Goal: Complete application form

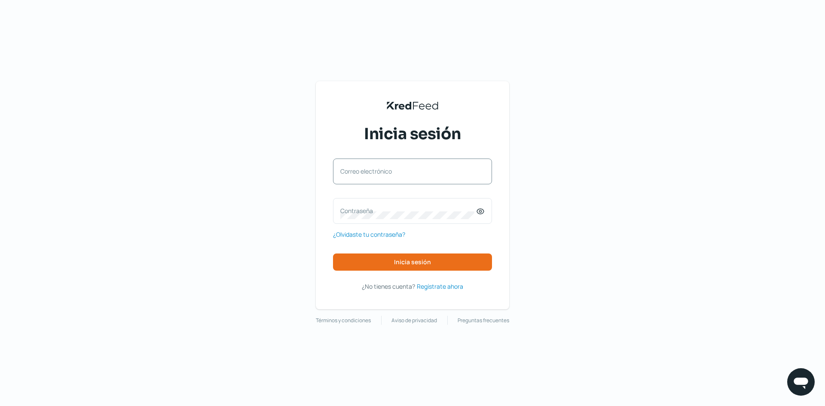
click at [390, 174] on label "Correo electrónico" at bounding box center [408, 171] width 136 height 8
click at [390, 174] on input "Correo electrónico" at bounding box center [412, 176] width 144 height 8
type input "[PERSON_NAME][EMAIL_ADDRESS][DOMAIN_NAME]"
click at [478, 211] on icon at bounding box center [480, 211] width 9 height 9
click at [409, 213] on label "Contraseña" at bounding box center [408, 211] width 136 height 8
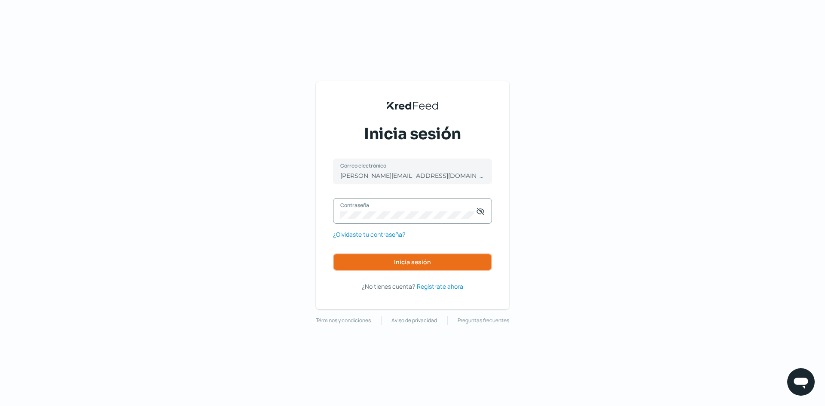
click at [431, 258] on button "Inicia sesión" at bounding box center [412, 262] width 159 height 17
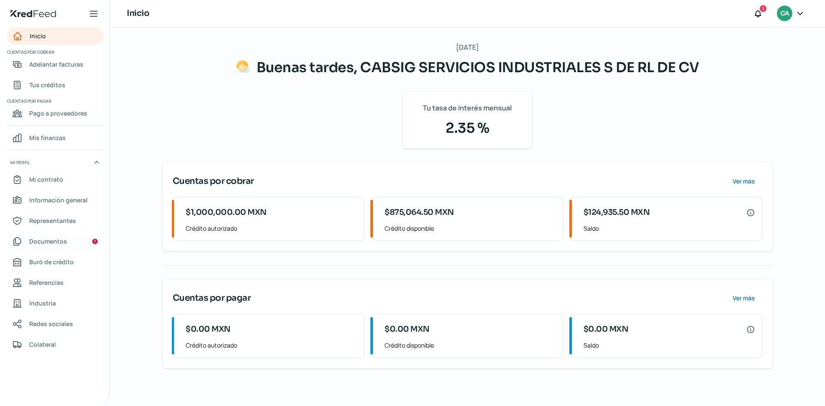
click at [63, 242] on span "Documentos" at bounding box center [48, 241] width 38 height 11
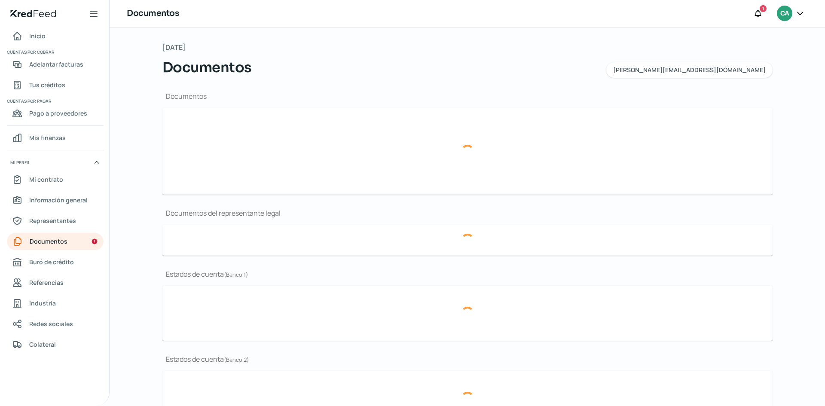
type input "CSF [PERSON_NAME][DATE] representante legal.pdf"
type input "Acta constitutiva y Registro Publico Cabsig para enviar por correo.pdf"
type input "estado de cuenta [DATE].pdf"
type input "Estado de cuenta Noviembre.pdf"
type input "Estado de cuenta del mes DE OCTUBRE.pdf"
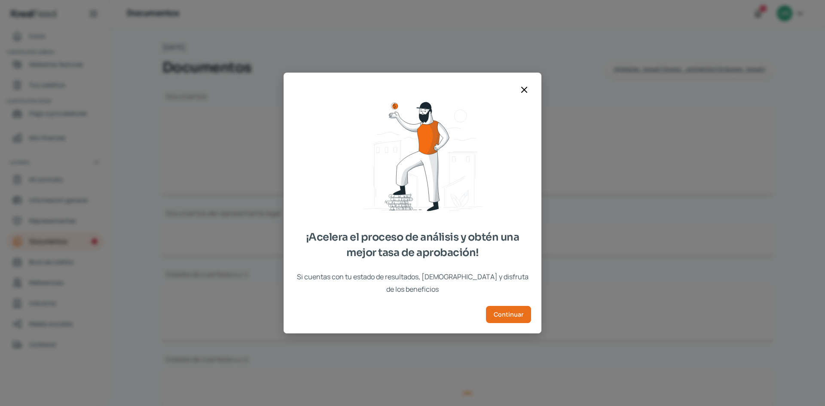
type input "CSF [PERSON_NAME][DATE] representante legal.pdf"
type input "Acta constitutiva y Registro Publico Cabsig para enviar por correo.pdf"
type input "estado de cuenta [DATE].pdf"
type input "Estado de cuenta Noviembre.pdf"
type input "Estado de cuenta del mes DE OCTUBRE.pdf"
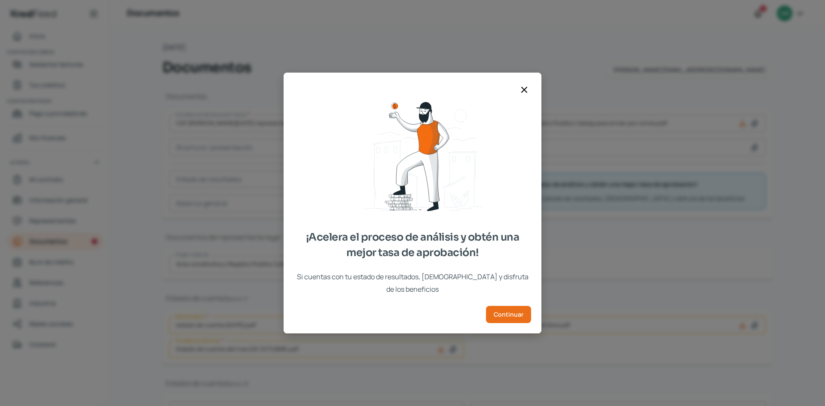
click at [527, 95] on icon at bounding box center [524, 90] width 10 height 10
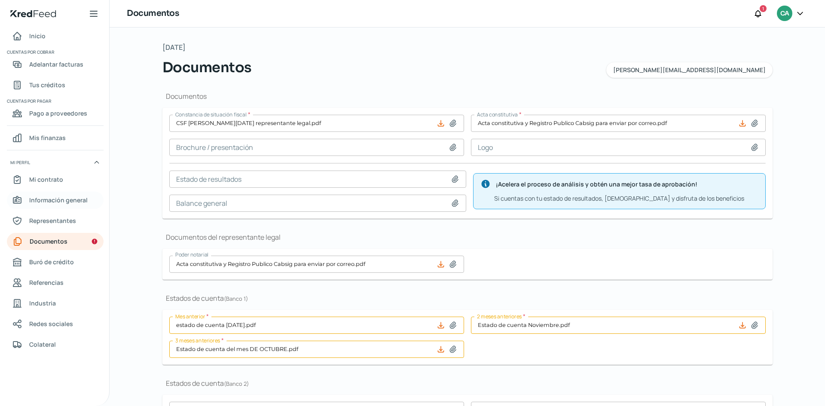
click at [47, 199] on span "Información general" at bounding box center [58, 200] width 58 height 11
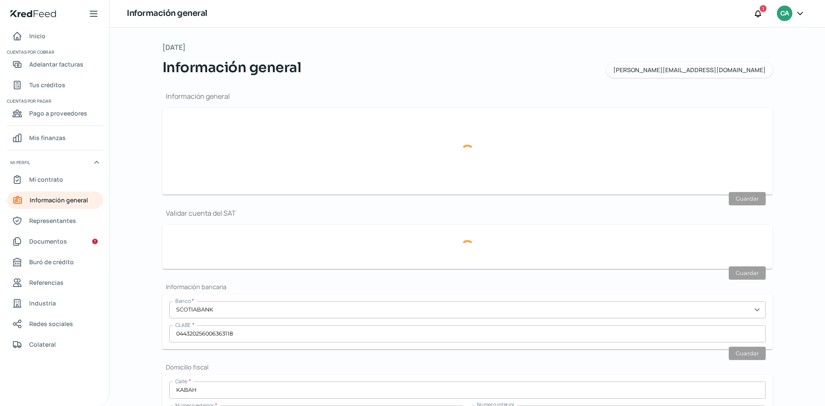
type input "[PERSON_NAME][EMAIL_ADDRESS][DOMAIN_NAME]"
type input "Personas morales del régimen general"
type input "CABSIG SERVICIOS INDUSTRIALES S DE RL DE CV"
type input "33 - 2635 - 9211"
type input "33 - 1031 - 5589"
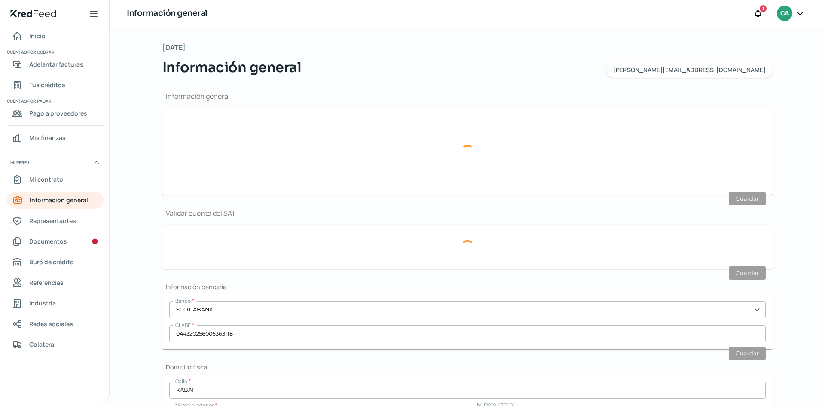
type input "CSI1908194B3"
type input "KABAH"
type input "1592"
type input "101"
type input "45050"
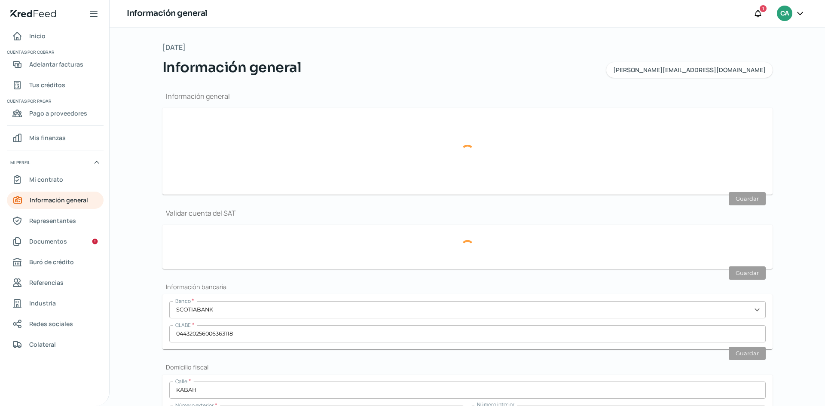
type input "JARDINES DEL SOL"
type input "ZAPOPAN"
type input "[GEOGRAPHIC_DATA]"
type input "[PERSON_NAME] [DATE] comprobante de domicilio Noviembre.pdf"
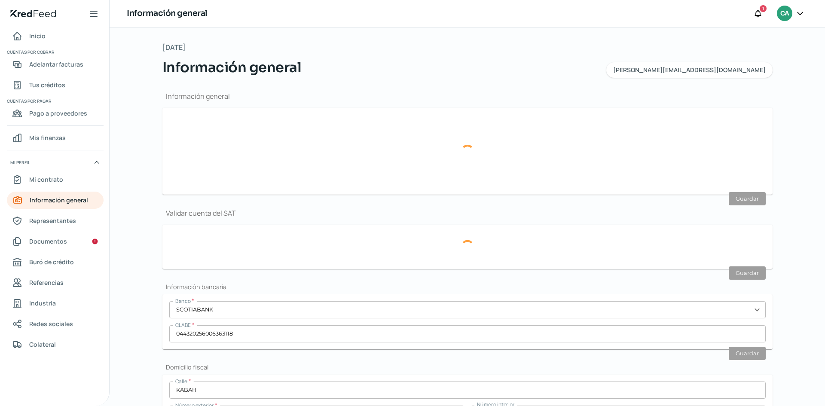
type input "5"
type input "0"
type input "Rentada"
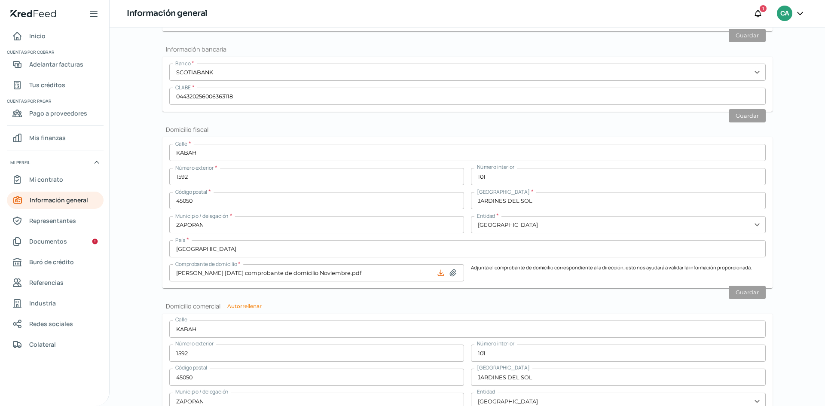
scroll to position [407, 0]
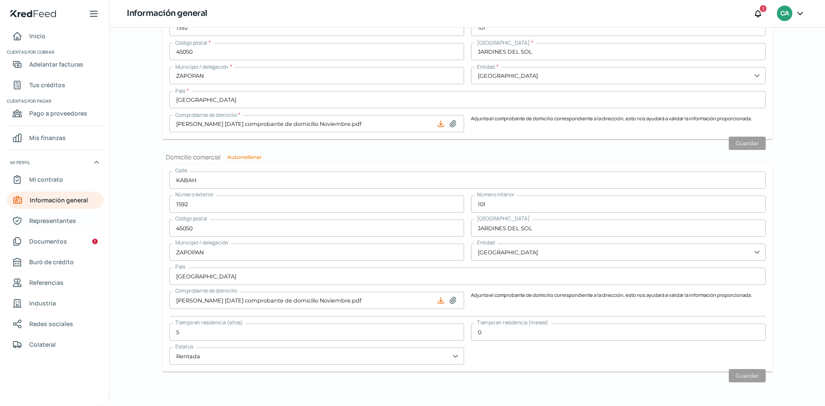
click at [46, 219] on span "Representantes" at bounding box center [52, 220] width 47 height 11
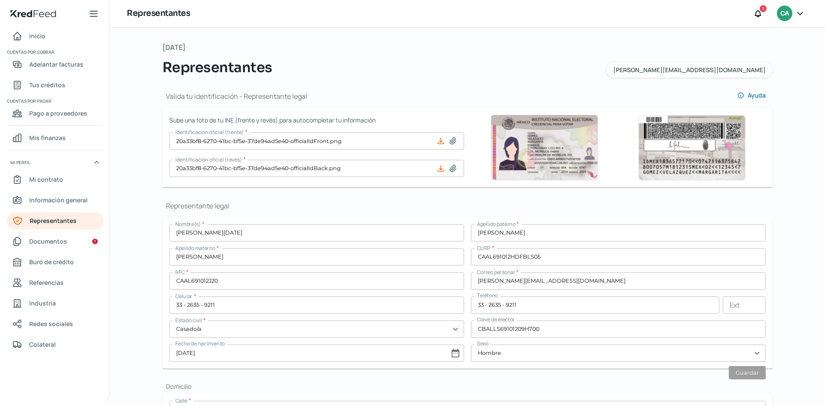
scroll to position [301, 0]
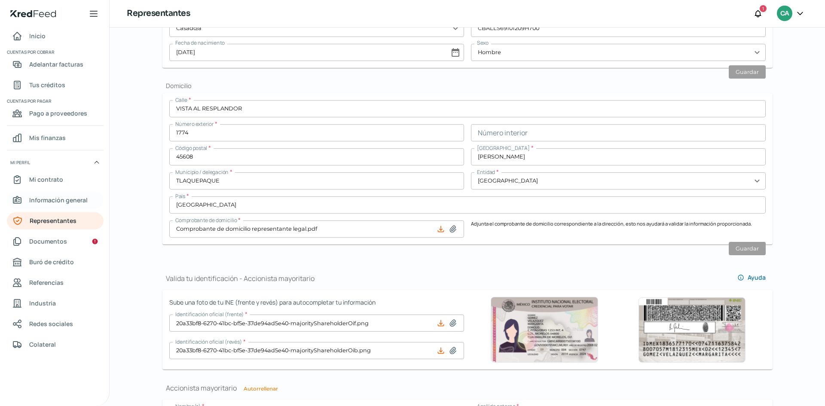
click at [59, 199] on span "Información general" at bounding box center [58, 200] width 58 height 11
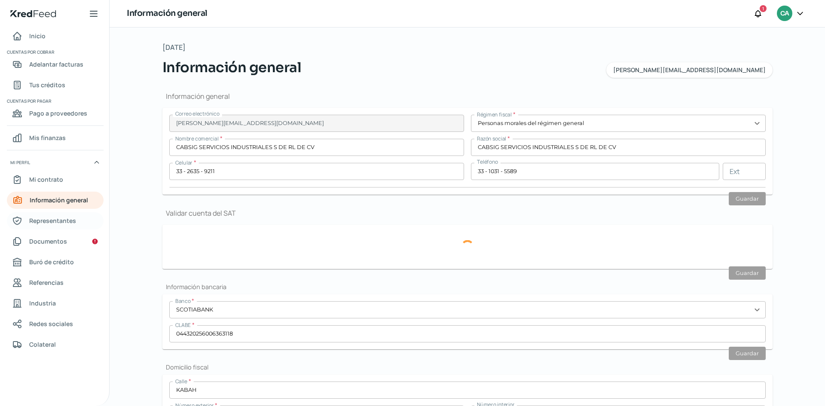
type input "CSI1908194B3"
type input "KABAH"
type input "1592"
type input "101"
type input "45050"
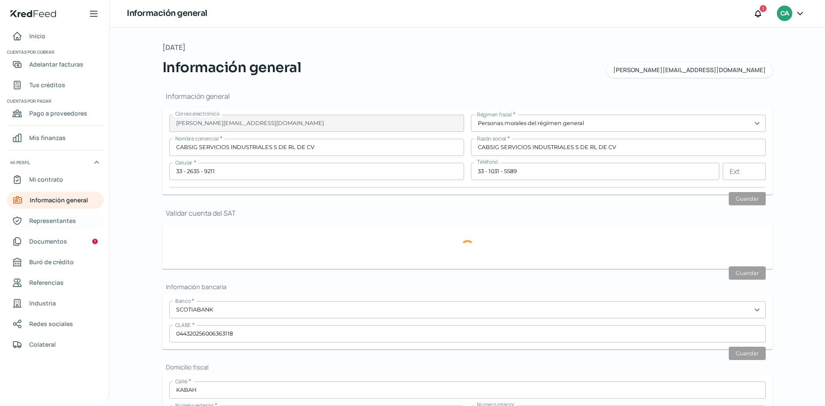
type input "JARDINES DEL SOL"
type input "ZAPOPAN"
type input "[GEOGRAPHIC_DATA]"
type input "[PERSON_NAME] [DATE] comprobante de domicilio Noviembre.pdf"
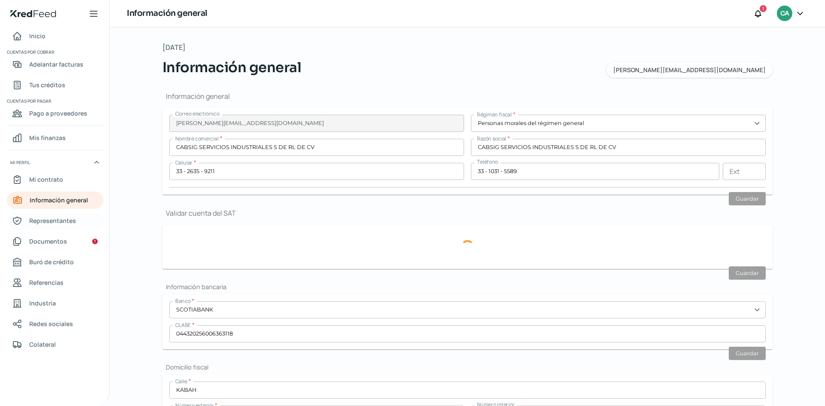
type input "5"
type input "0"
type input "Rentada"
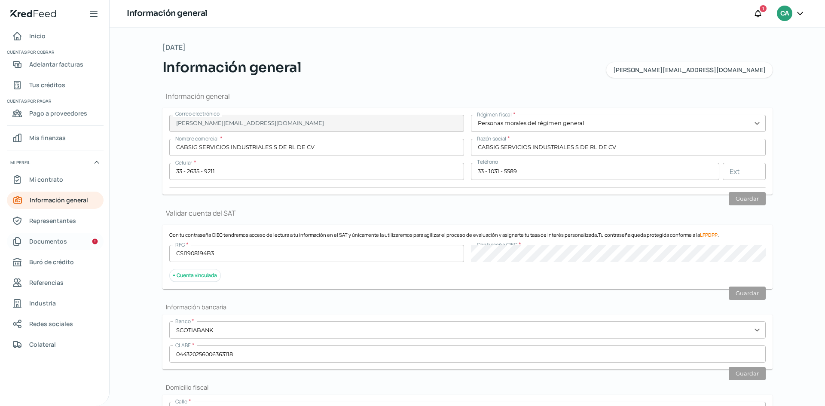
click at [73, 239] on link "Documentos" at bounding box center [55, 241] width 97 height 17
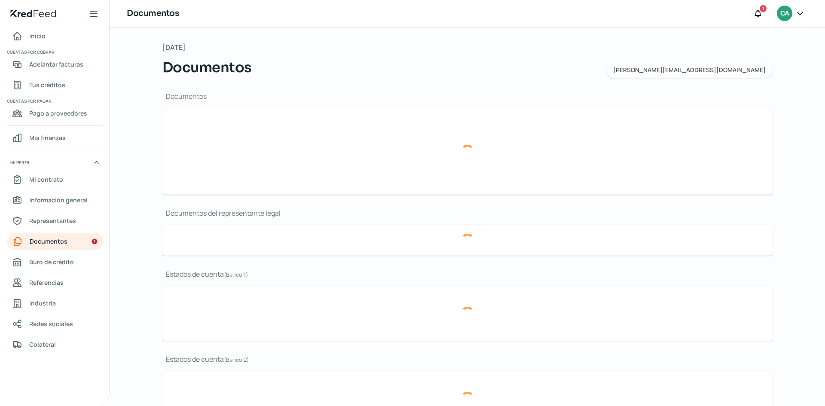
type input "CSF [PERSON_NAME][DATE] representante legal.pdf"
type input "Acta constitutiva y Registro Publico Cabsig para enviar por correo.pdf"
type input "estado de cuenta [DATE].pdf"
type input "Estado de cuenta Noviembre.pdf"
type input "Estado de cuenta del mes DE OCTUBRE.pdf"
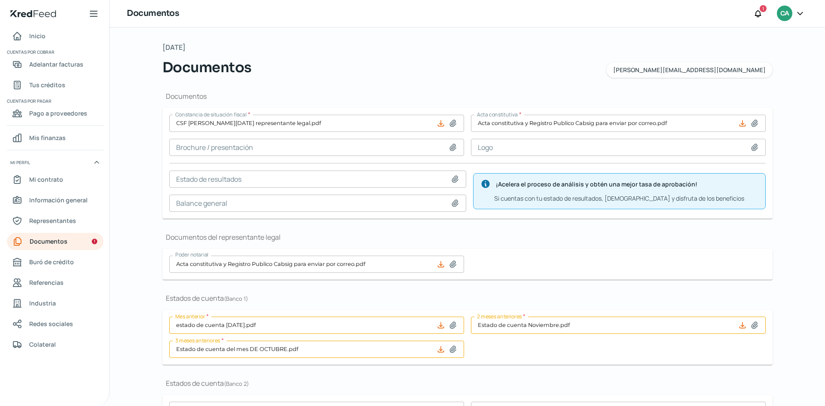
click at [426, 195] on input at bounding box center [317, 203] width 297 height 17
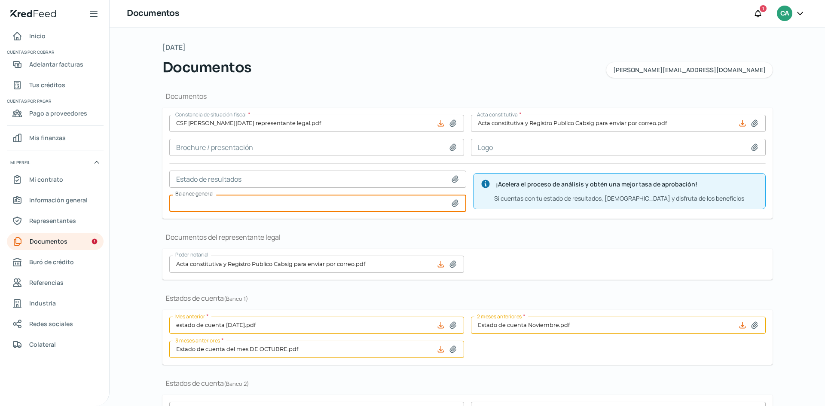
click at [451, 122] on icon at bounding box center [453, 123] width 9 height 9
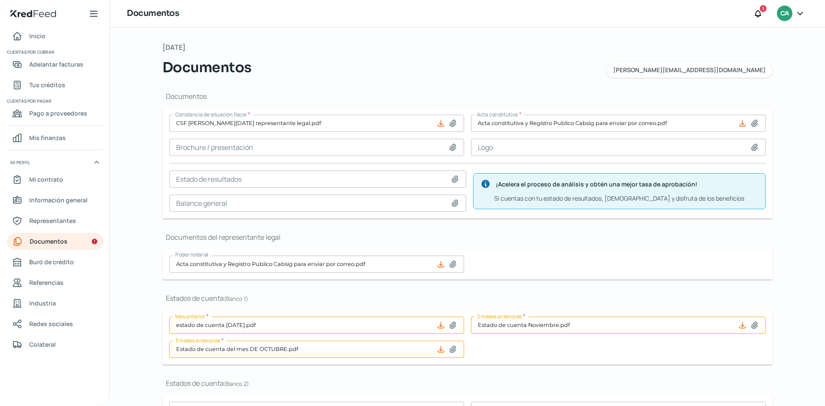
type input "C:\fakepath\Constancia de Situacion Fiscal - [DATE].pdf"
type input "Constancia de Situacion Fiscal - [DATE].pdf"
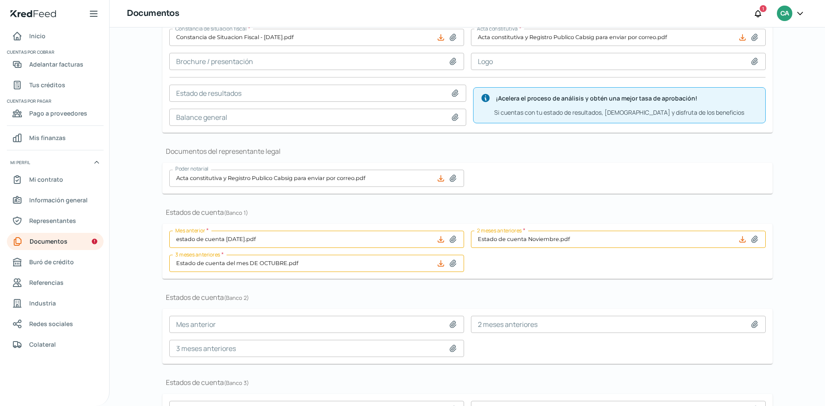
scroll to position [163, 0]
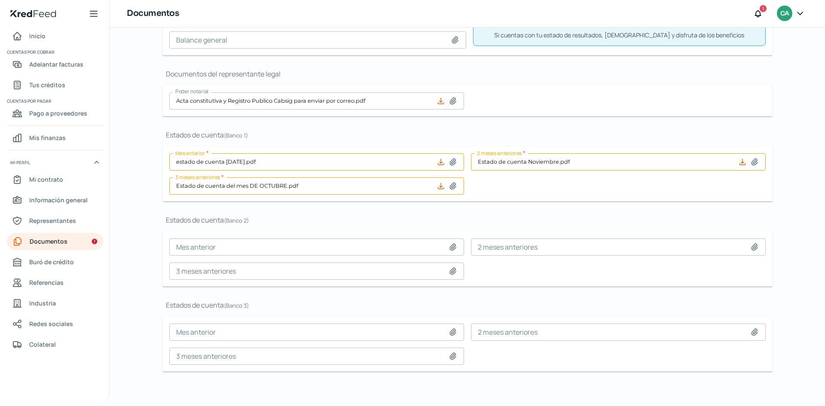
click at [451, 163] on icon at bounding box center [453, 162] width 9 height 9
type input "C:\fakepath\ESTADO DE CUENTA DEL MES [PERSON_NAME].pdf"
type input "ESTADO DE CUENTA DEL MES [PERSON_NAME].pdf"
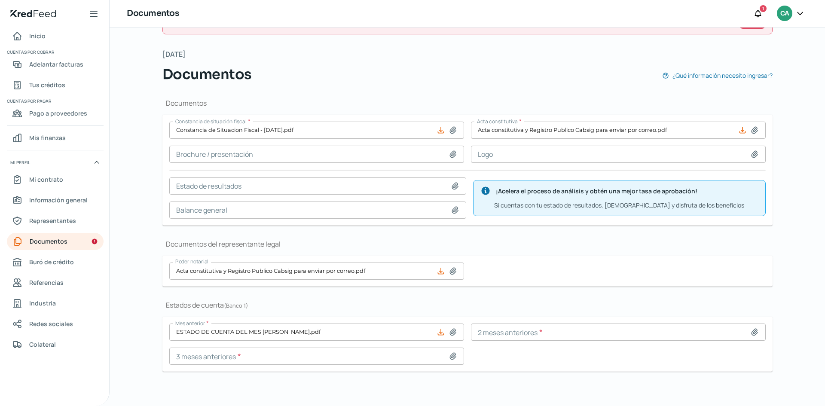
scroll to position [32, 0]
click at [754, 334] on icon at bounding box center [755, 332] width 9 height 9
type input "C:\fakepath\ESTADO DE CUENTA DEL MES.pdf"
type input "ESTADO DE CUENTA DEL MES.pdf"
click at [450, 358] on icon at bounding box center [453, 356] width 6 height 6
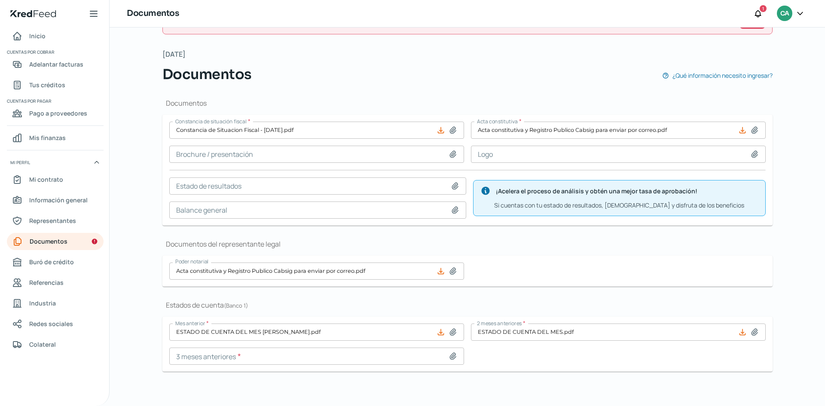
type input "C:\fakepath\ESTADO DE CUENTA [PERSON_NAME].pdf"
type input "ESTADO DE CUENTA [PERSON_NAME].pdf"
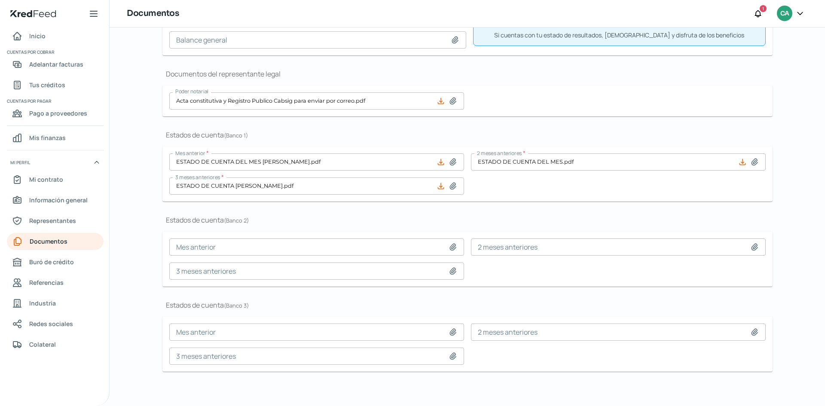
scroll to position [0, 0]
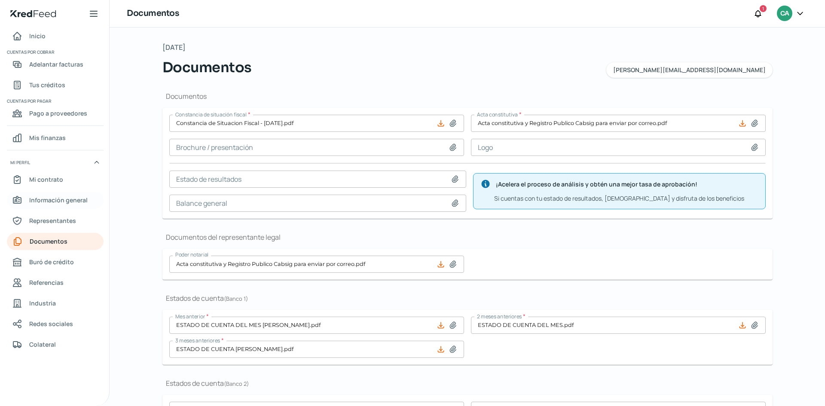
click at [68, 199] on span "Información general" at bounding box center [58, 200] width 58 height 11
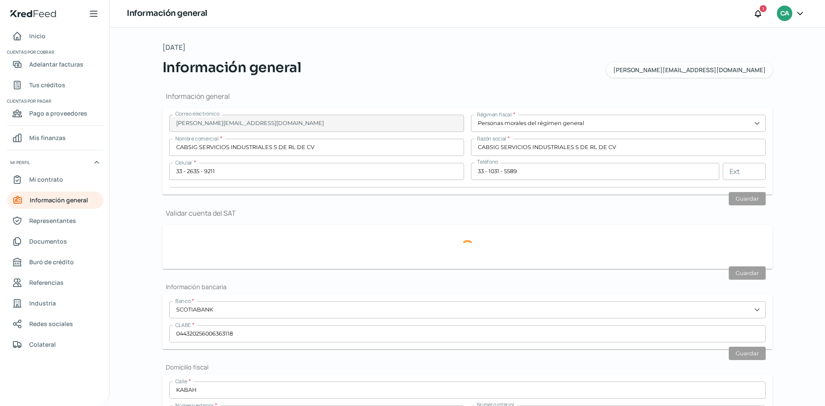
type input "CSI1908194B3"
type input "KABAH"
type input "1592"
type input "101"
type input "45050"
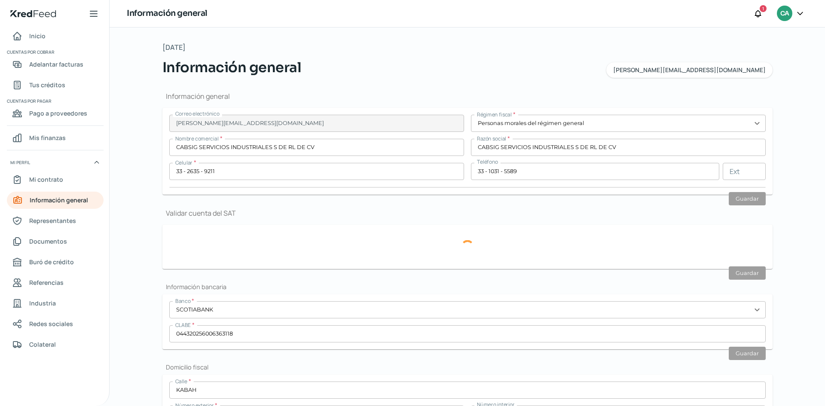
type input "JARDINES DEL SOL"
type input "ZAPOPAN"
type input "[GEOGRAPHIC_DATA]"
type input "[PERSON_NAME] [DATE] comprobante de domicilio Noviembre.pdf"
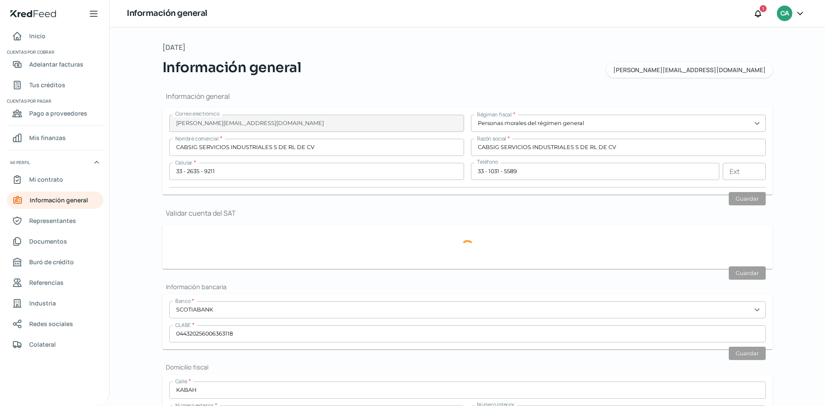
type input "5"
type input "0"
type input "Rentada"
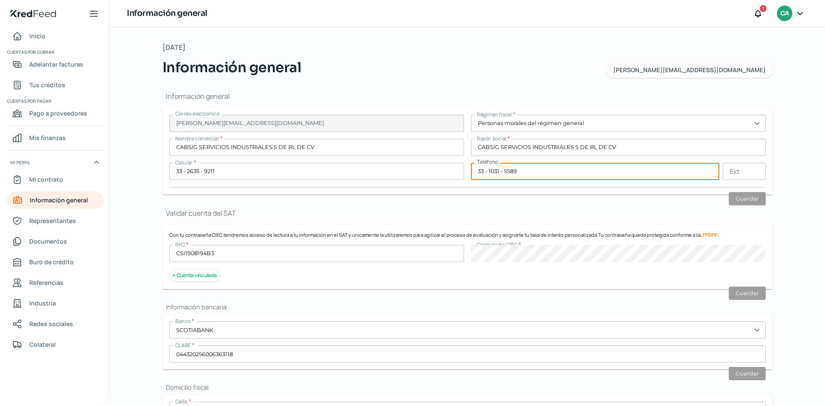
click at [516, 172] on input "33 - 1031 - 5589" at bounding box center [595, 171] width 248 height 17
type input "33 - 3508 - 7872"
click at [739, 200] on button "Guardar" at bounding box center [747, 198] width 37 height 13
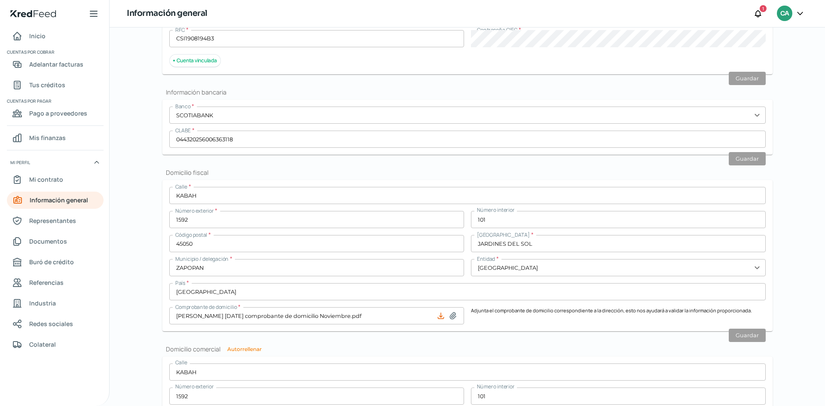
scroll to position [172, 0]
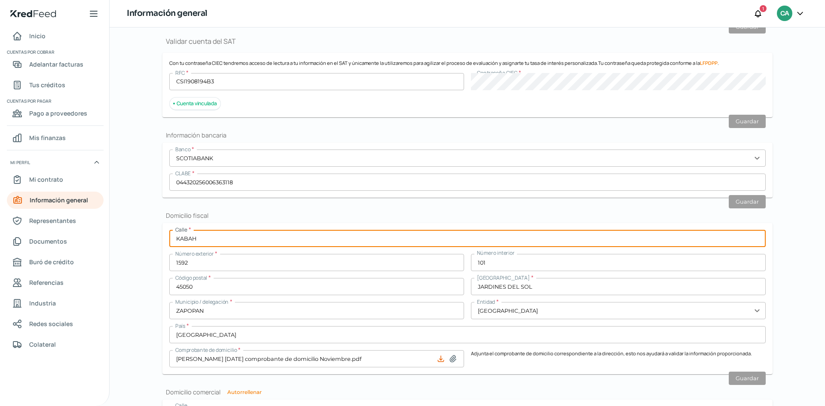
drag, startPoint x: 200, startPoint y: 239, endPoint x: 151, endPoint y: 236, distance: 49.1
click at [151, 236] on div "[DATE] Información general [PERSON_NAME][EMAIL_ADDRESS][DOMAIN_NAME] Informació…" at bounding box center [467, 249] width 645 height 786
type input "[PERSON_NAME]"
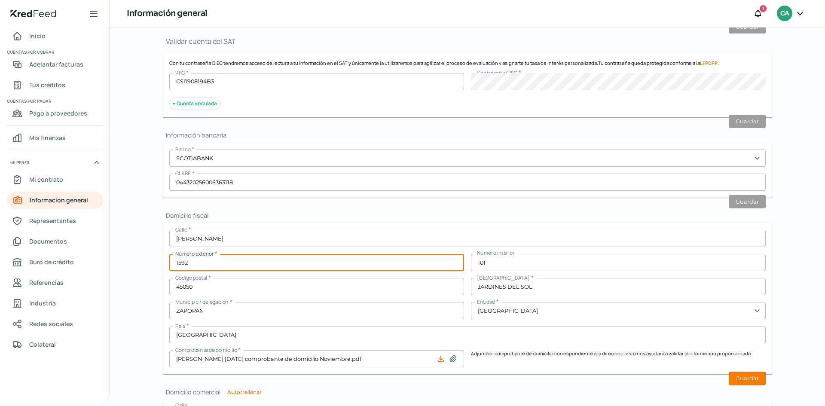
drag, startPoint x: 191, startPoint y: 264, endPoint x: 159, endPoint y: 264, distance: 31.8
click at [159, 264] on div "[DATE] Información general [PERSON_NAME][EMAIL_ADDRESS][DOMAIN_NAME] Informació…" at bounding box center [467, 249] width 645 height 786
type input "1683"
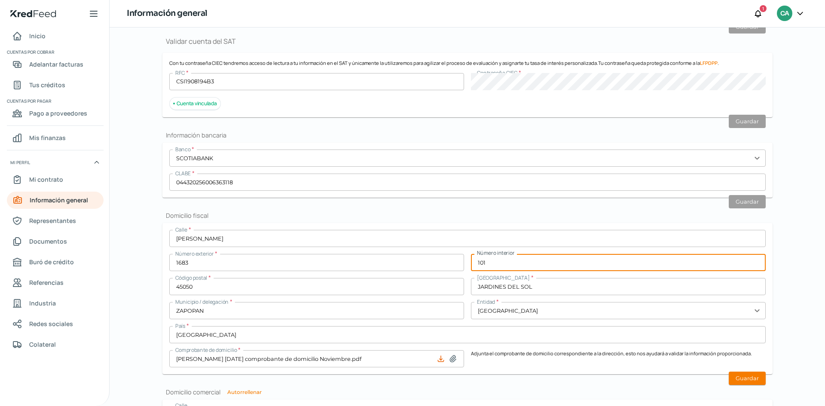
click at [488, 266] on input "101" at bounding box center [618, 262] width 295 height 17
type input "103"
click at [202, 290] on input "45050" at bounding box center [316, 286] width 295 height 17
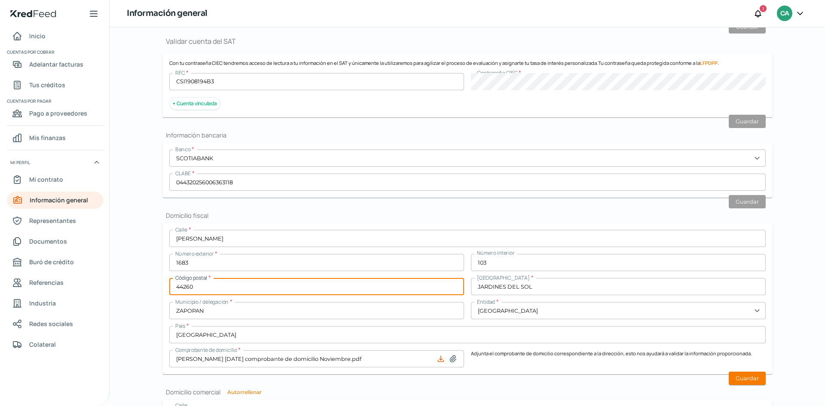
type input "44260"
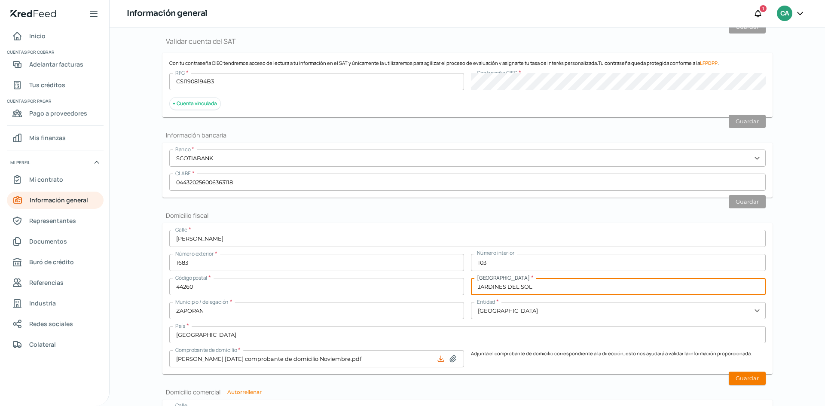
drag, startPoint x: 543, startPoint y: 287, endPoint x: 458, endPoint y: 287, distance: 85.6
click at [458, 287] on div "Calle * [PERSON_NAME] Número exterior * 1683 Número interior 103 Código postal …" at bounding box center [467, 299] width 597 height 138
type input "NIÑOS HEROES"
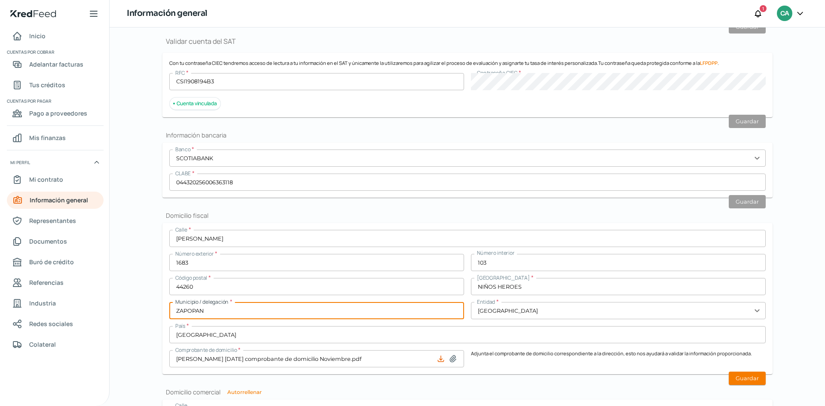
drag, startPoint x: 216, startPoint y: 310, endPoint x: 154, endPoint y: 317, distance: 62.3
click at [154, 317] on div "[DATE] Información general [PERSON_NAME][EMAIL_ADDRESS][DOMAIN_NAME] Informació…" at bounding box center [467, 249] width 645 height 786
type input "[GEOGRAPHIC_DATA]"
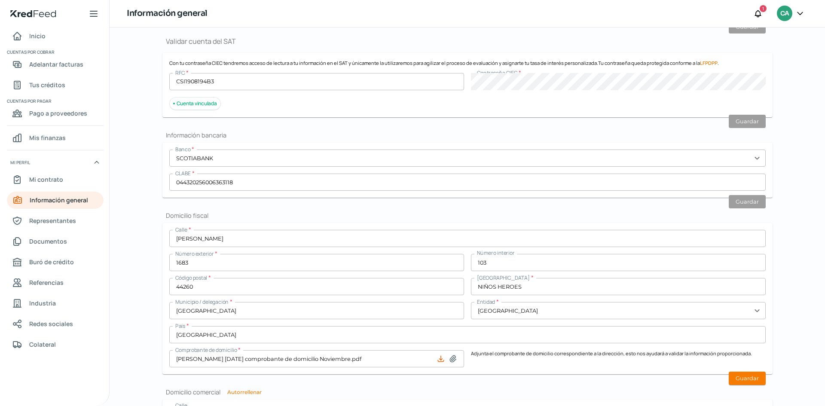
click at [453, 359] on icon at bounding box center [453, 359] width 9 height 9
type input "C:\fakepath\Comprobante de domicilio Agosto.pdf"
type input "Comprobante de domicilio Agosto.pdf"
click at [736, 378] on button "Guardar" at bounding box center [747, 378] width 37 height 13
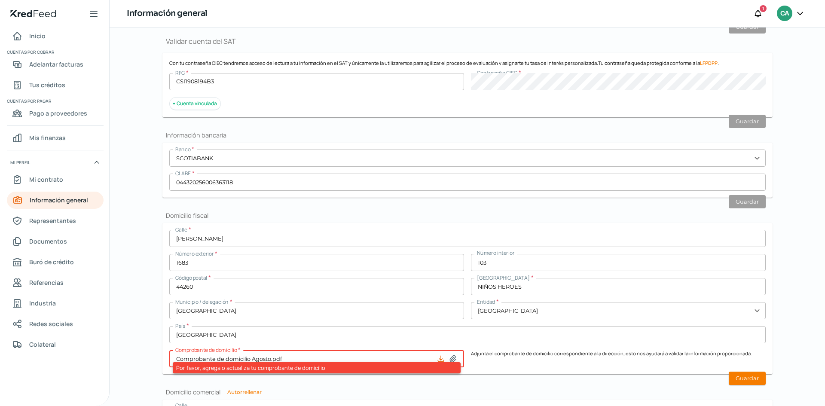
scroll to position [258, 0]
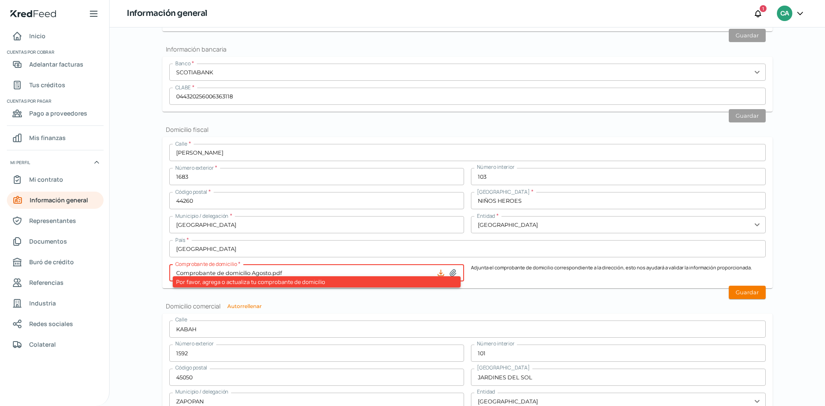
click at [557, 305] on h2 "Domicilio comercial Autorrellenar" at bounding box center [468, 306] width 610 height 8
click at [736, 292] on button "Guardar" at bounding box center [747, 292] width 37 height 13
click at [460, 290] on div "Información general Correo electrónico [PERSON_NAME][EMAIL_ADDRESS][DOMAIN_NAME…" at bounding box center [468, 181] width 610 height 722
click at [358, 286] on div "Por favor, agrega o actualiza tu comprobante de domicilio" at bounding box center [317, 281] width 288 height 11
click at [751, 293] on button "Guardar" at bounding box center [747, 292] width 37 height 13
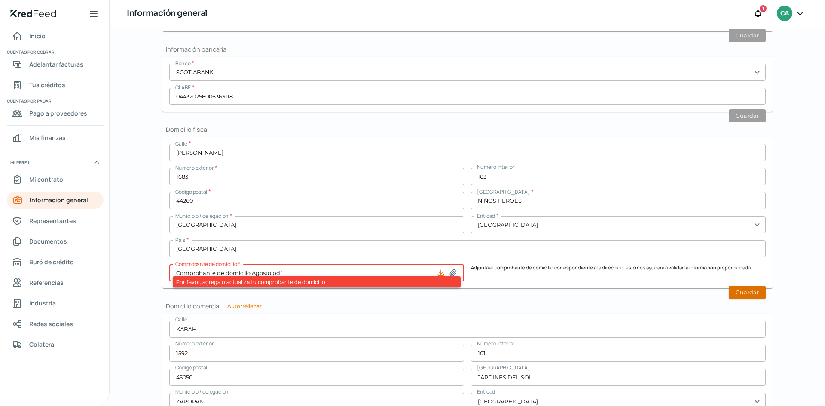
click at [747, 295] on button "Guardar" at bounding box center [747, 292] width 37 height 13
click at [388, 270] on input "Comprobante de domicilio Agosto.pdf" at bounding box center [316, 272] width 295 height 17
click at [221, 282] on div "Por favor, agrega o actualiza tu comprobante de domicilio" at bounding box center [317, 281] width 288 height 11
click at [440, 273] on icon at bounding box center [441, 273] width 6 height 6
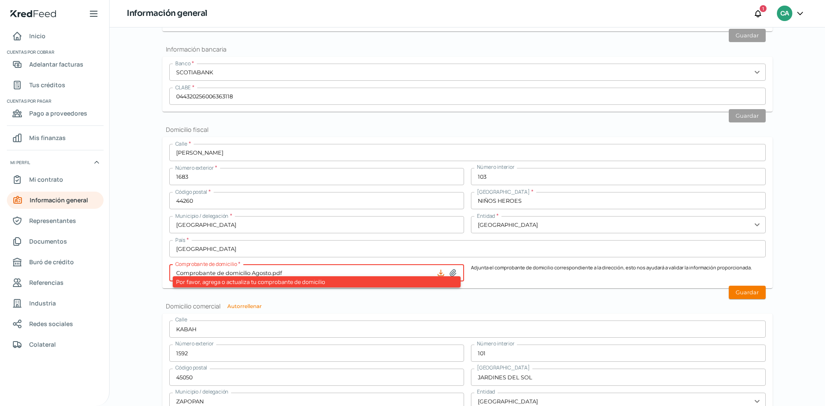
click at [374, 308] on h2 "Domicilio comercial Autorrellenar" at bounding box center [468, 306] width 610 height 8
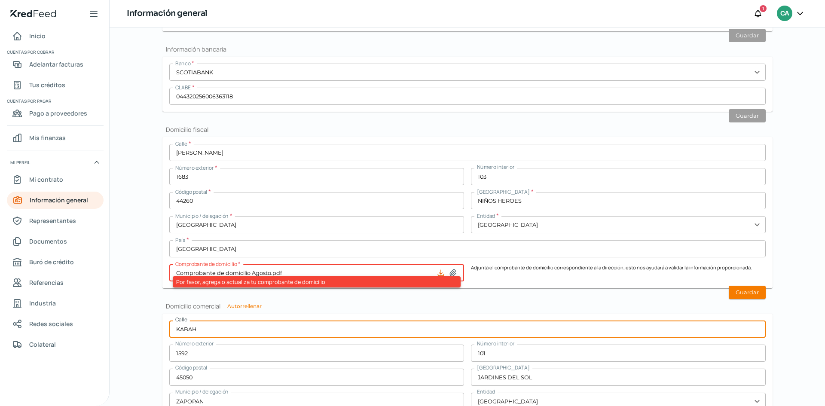
click at [327, 330] on input "KABAH" at bounding box center [467, 329] width 597 height 17
drag, startPoint x: 233, startPoint y: 331, endPoint x: 150, endPoint y: 329, distance: 82.1
click at [150, 329] on div "[DATE] Información general [PERSON_NAME][EMAIL_ADDRESS][DOMAIN_NAME] Informació…" at bounding box center [467, 163] width 645 height 786
type input "[PERSON_NAME]"
click at [490, 355] on input "101" at bounding box center [618, 353] width 295 height 17
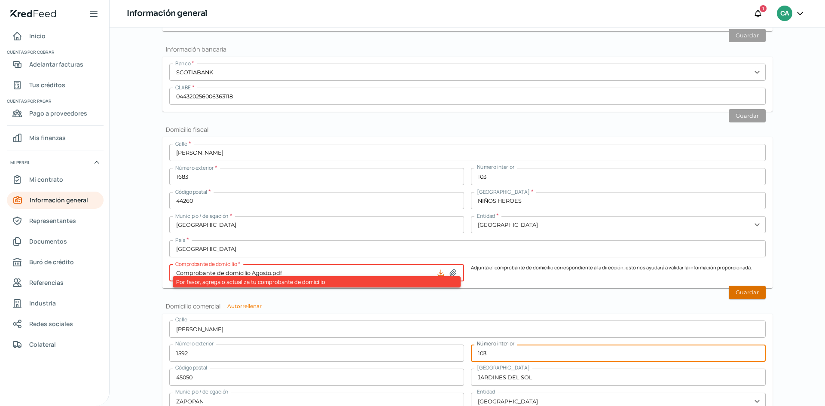
type input "103"
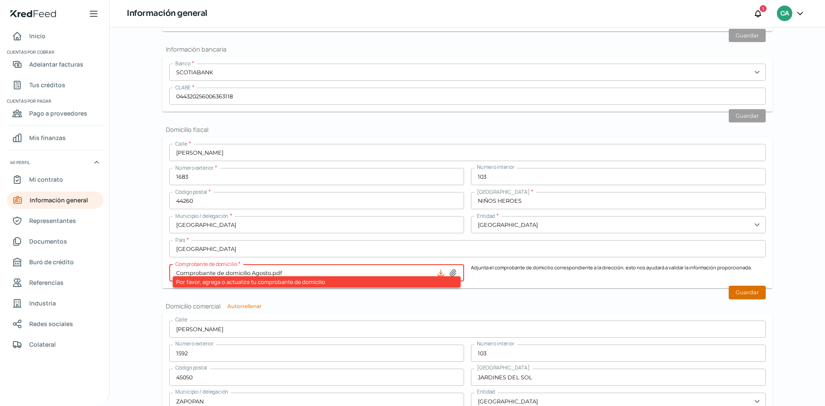
click at [742, 289] on button "Guardar" at bounding box center [747, 292] width 37 height 13
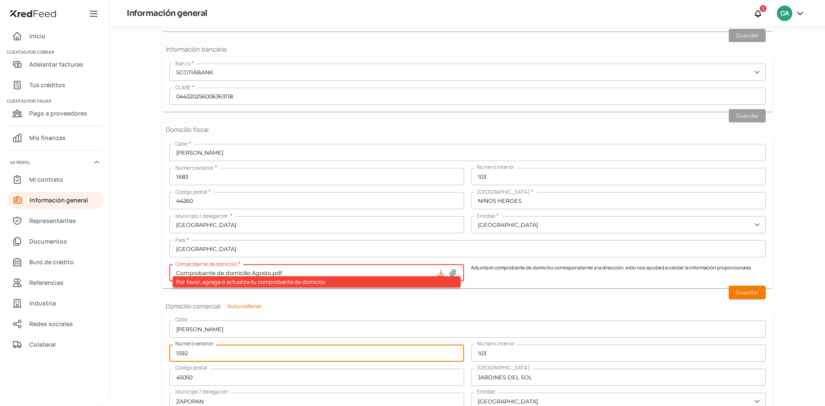
click at [200, 352] on input "1592" at bounding box center [316, 353] width 295 height 17
type input "1"
type input "44260"
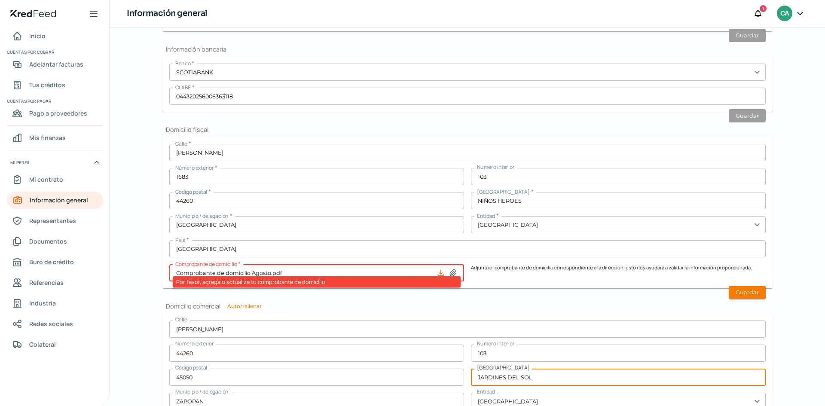
drag, startPoint x: 543, startPoint y: 380, endPoint x: 406, endPoint y: 384, distance: 137.7
type input "NIÑOS HEROES"
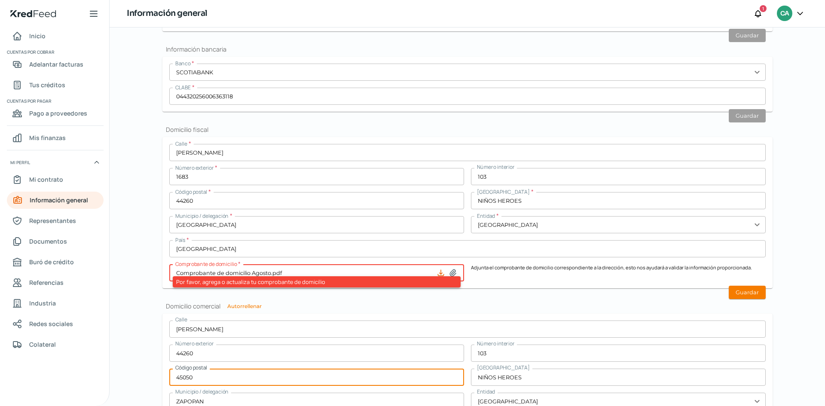
drag, startPoint x: 194, startPoint y: 378, endPoint x: 160, endPoint y: 385, distance: 34.7
click at [146, 377] on div "[DATE] Información general [PERSON_NAME][EMAIL_ADDRESS][DOMAIN_NAME] Informació…" at bounding box center [467, 163] width 645 height 786
type input "44260"
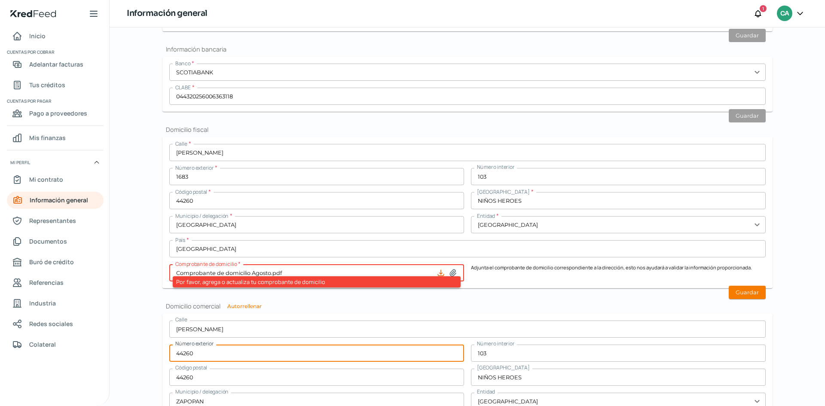
drag, startPoint x: 199, startPoint y: 350, endPoint x: 153, endPoint y: 364, distance: 48.1
click at [153, 351] on div "[DATE] Información general [PERSON_NAME][EMAIL_ADDRESS][DOMAIN_NAME] Informació…" at bounding box center [467, 163] width 645 height 786
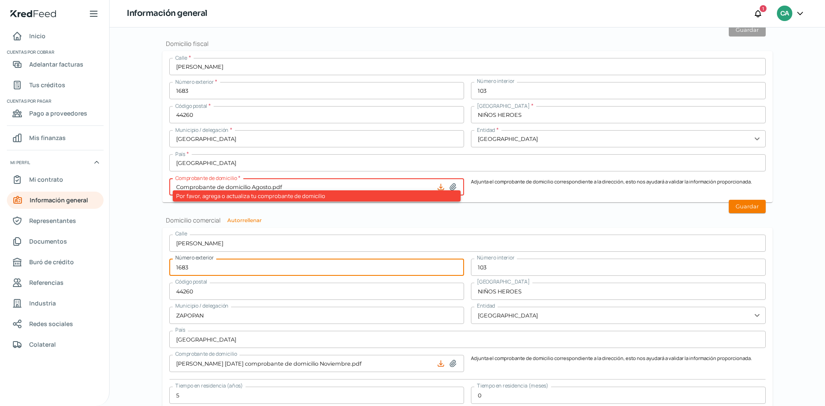
type input "1683"
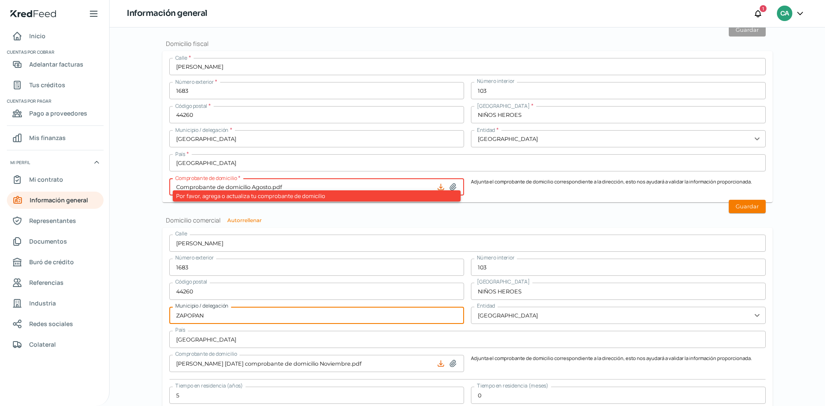
drag, startPoint x: 207, startPoint y: 317, endPoint x: 43, endPoint y: 334, distance: 165.1
click at [43, 334] on div "Inicio | KredFeed Inicio Cuentas por cobrar Adelantar facturas Tus créditos Cue…" at bounding box center [412, 203] width 825 height 406
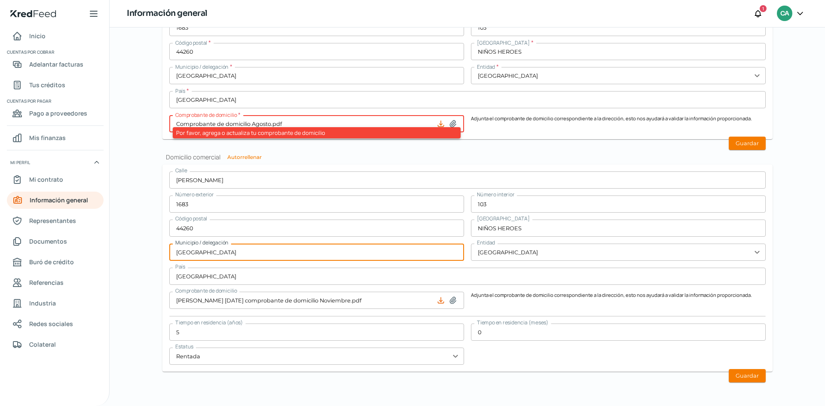
type input "[GEOGRAPHIC_DATA]"
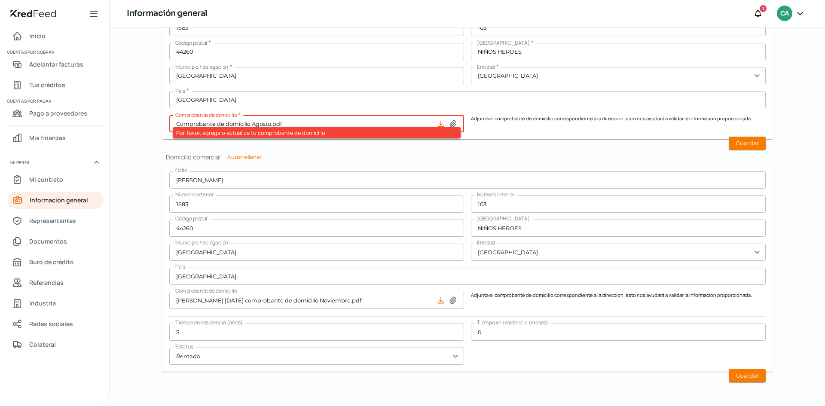
click at [450, 303] on icon at bounding box center [453, 300] width 9 height 9
type input "C:\fakepath\Comprobante de domicilio Agosto.pdf"
type input "Comprobante de domicilio Agosto.pdf"
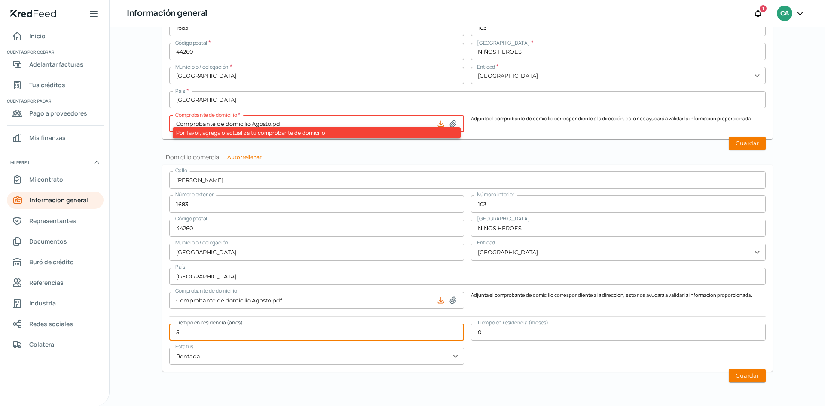
drag, startPoint x: 180, startPoint y: 332, endPoint x: 163, endPoint y: 329, distance: 17.8
click at [163, 329] on form "[STREET_ADDRESS][PERSON_NAME] Municipio / delegación GUADALAJARA Entidad [GEOGR…" at bounding box center [468, 268] width 610 height 207
type input "4"
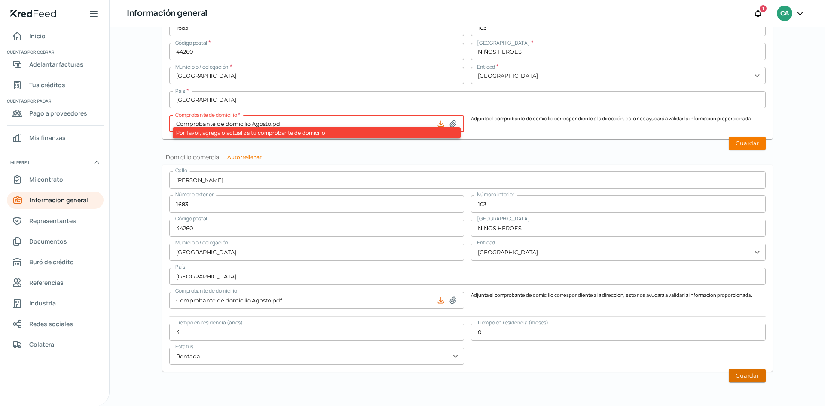
drag, startPoint x: 734, startPoint y: 375, endPoint x: 697, endPoint y: 404, distance: 46.9
click at [734, 375] on button "Guardar" at bounding box center [747, 375] width 37 height 13
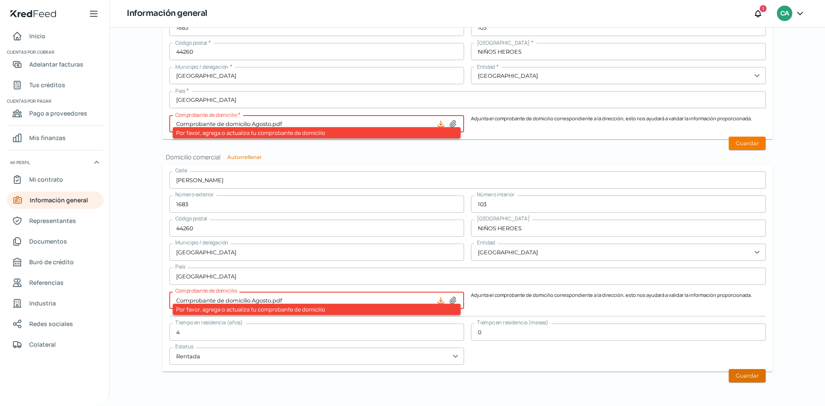
click at [754, 372] on button "Guardar" at bounding box center [747, 375] width 37 height 13
click at [745, 144] on button "Guardar" at bounding box center [747, 143] width 37 height 13
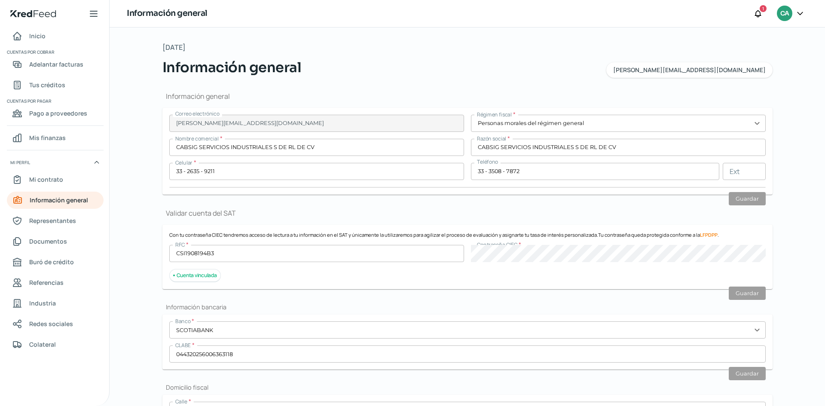
scroll to position [301, 0]
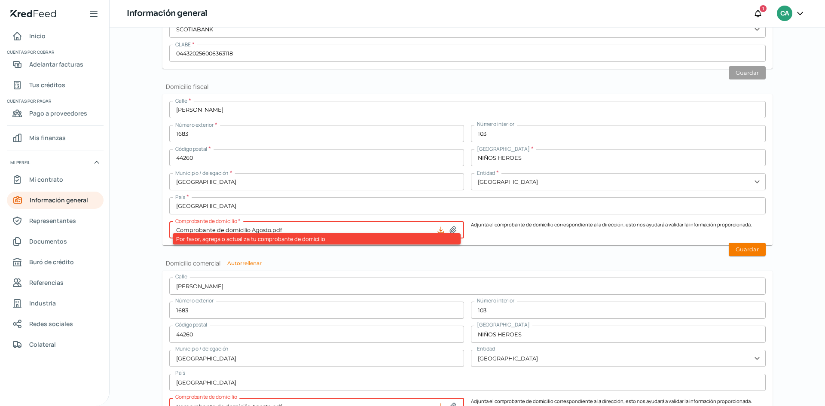
click at [252, 229] on input "Comprobante de domicilio Agosto.pdf" at bounding box center [316, 229] width 295 height 17
click at [441, 274] on form "[STREET_ADDRESS][PERSON_NAME] Código postal 44260 Colonia NIÑOS HEROES Municipi…" at bounding box center [468, 374] width 610 height 207
click at [437, 229] on icon at bounding box center [441, 230] width 9 height 9
click at [452, 229] on icon at bounding box center [453, 230] width 6 height 6
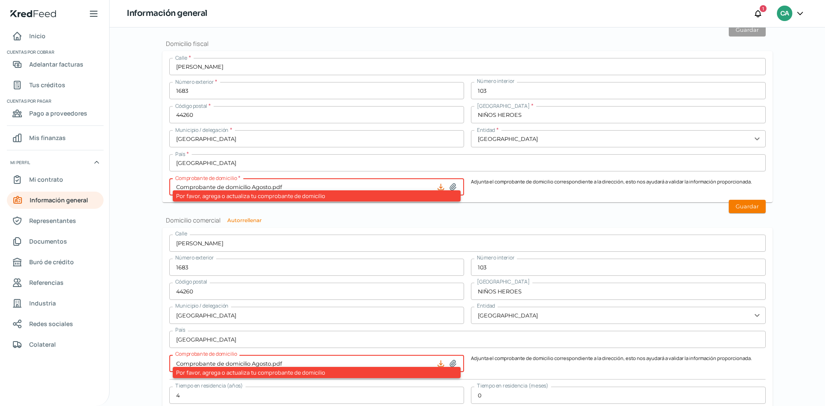
scroll to position [407, 0]
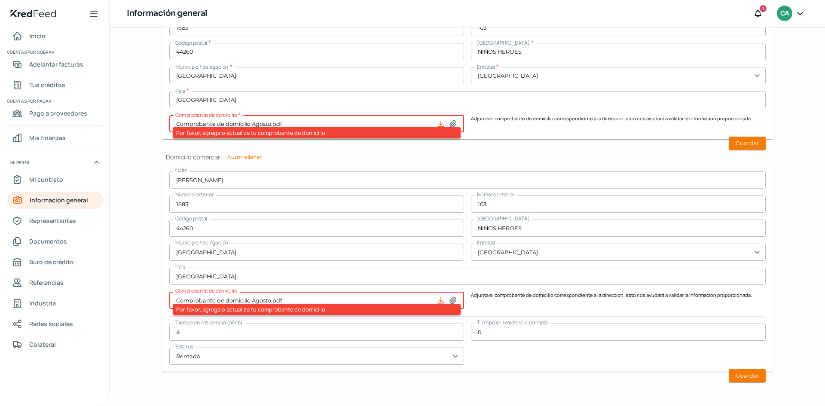
click at [449, 122] on icon at bounding box center [453, 124] width 9 height 9
type input "C:\fakepath\Comprobante de domicilio Agosto.pdf"
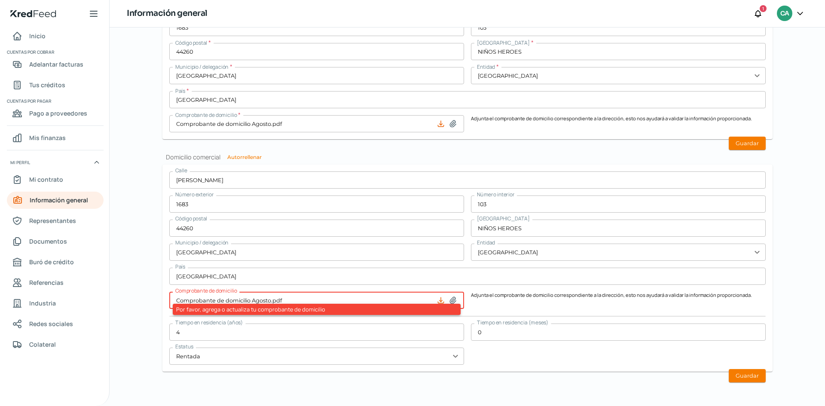
click at [449, 299] on icon at bounding box center [453, 300] width 9 height 9
type input "C:\fakepath\Comprobante de domicilio Agosto.pdf"
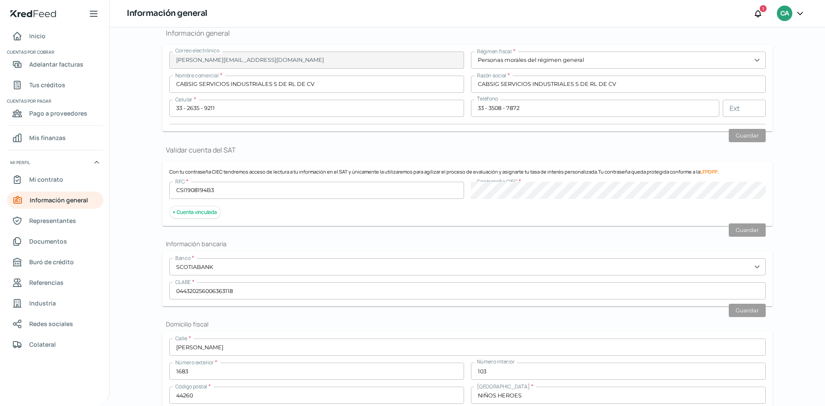
scroll to position [0, 0]
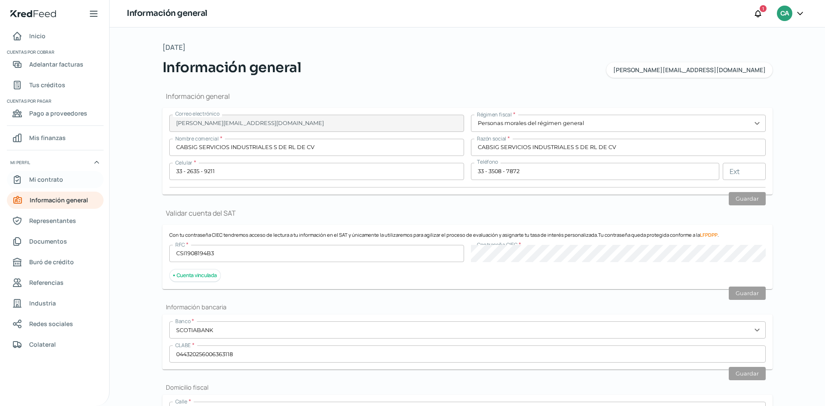
click at [68, 182] on link "Mi contrato" at bounding box center [55, 179] width 97 height 17
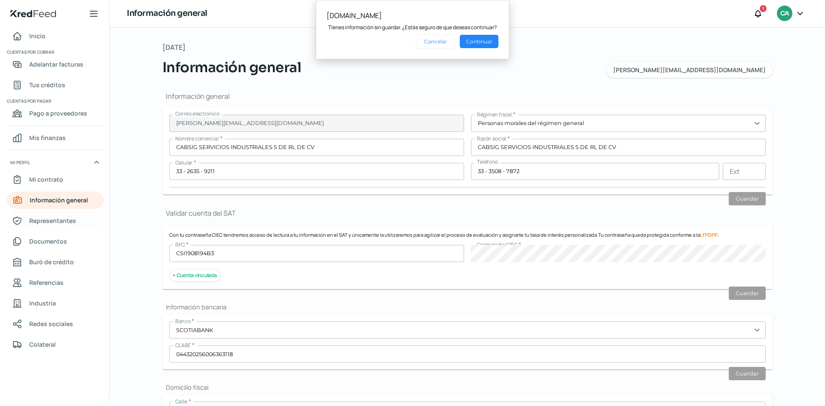
click at [66, 219] on span "Representantes" at bounding box center [52, 220] width 47 height 11
click at [62, 220] on span "Representantes" at bounding box center [52, 220] width 47 height 11
click at [57, 196] on span "Información general" at bounding box center [59, 200] width 58 height 11
click at [54, 238] on span "Documentos" at bounding box center [48, 241] width 38 height 11
click at [437, 43] on button "Cancelar" at bounding box center [435, 41] width 39 height 14
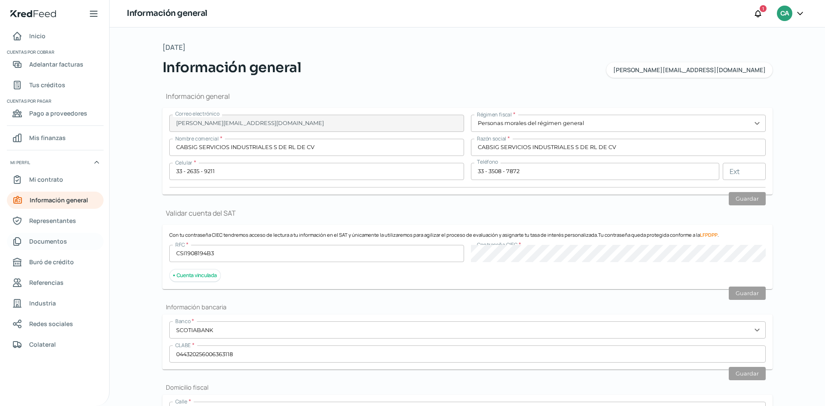
click at [56, 240] on span "Documentos" at bounding box center [48, 241] width 38 height 11
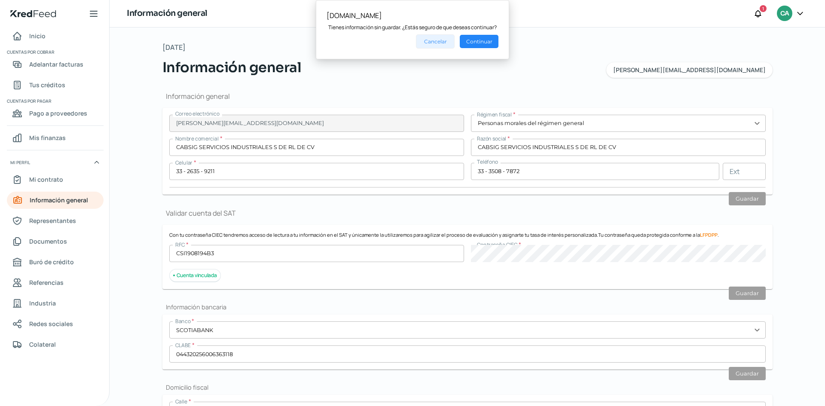
click at [439, 46] on button "Cancelar" at bounding box center [435, 41] width 39 height 14
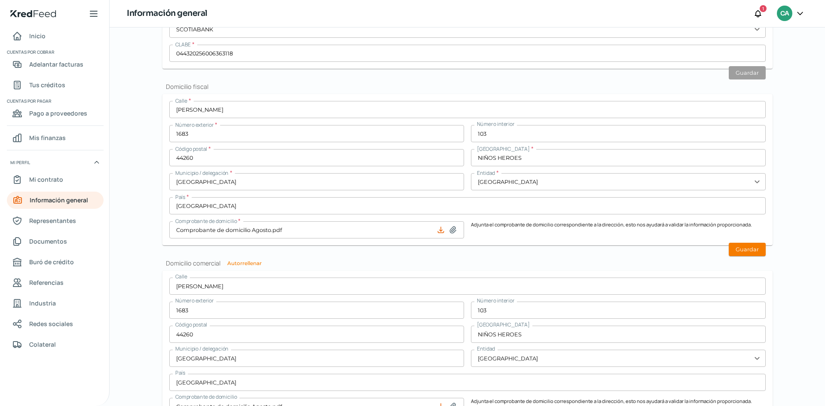
scroll to position [258, 0]
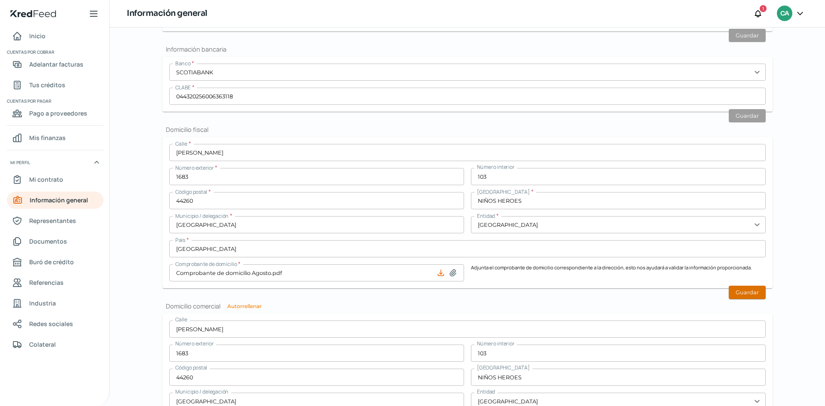
click at [749, 294] on button "Guardar" at bounding box center [747, 292] width 37 height 13
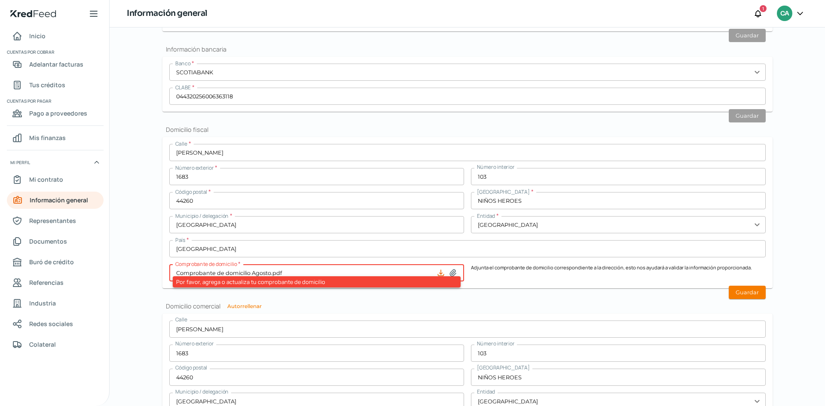
scroll to position [407, 0]
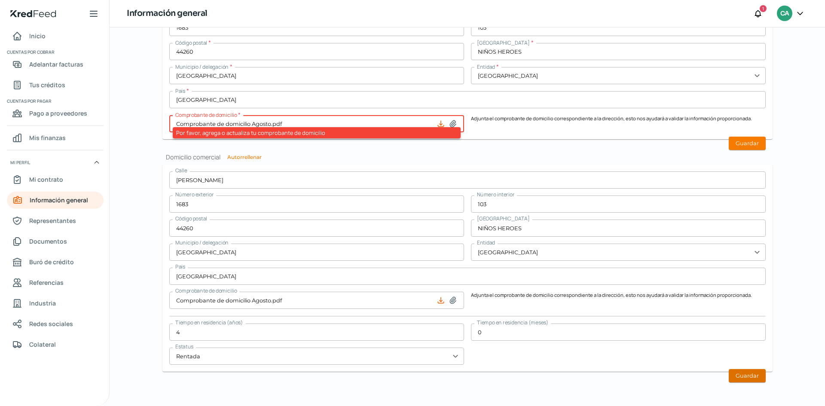
click at [744, 375] on button "Guardar" at bounding box center [747, 375] width 37 height 13
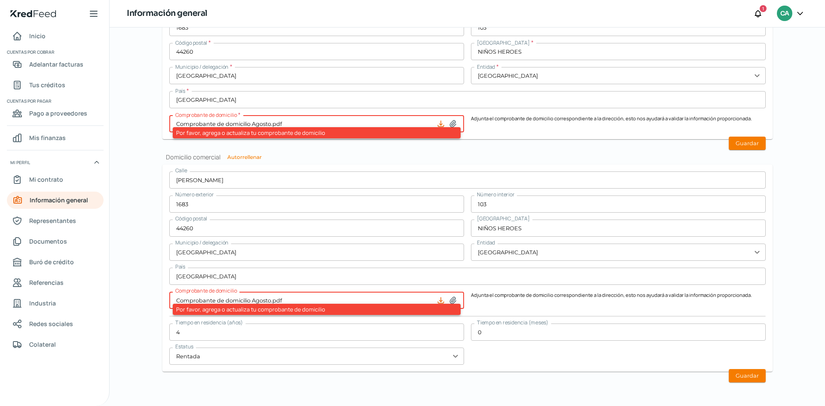
click at [453, 123] on icon at bounding box center [453, 124] width 9 height 9
type input "C:\fakepath\Comprobante de domicilio Agosto.pdf"
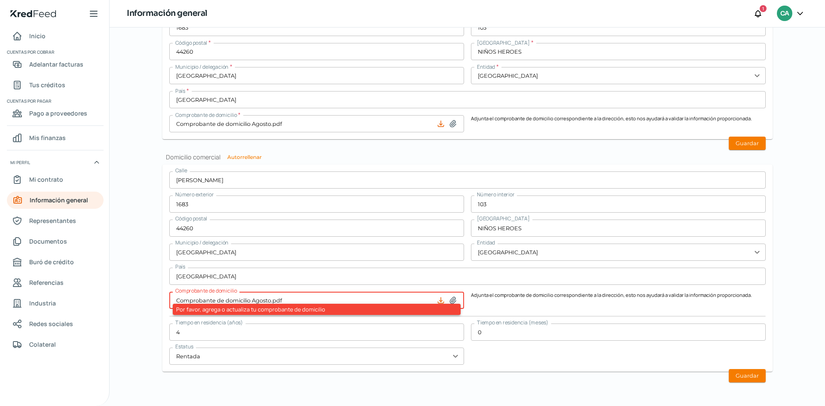
click at [297, 123] on input "Comprobante de domicilio Agosto.pdf" at bounding box center [316, 123] width 295 height 17
drag, startPoint x: 273, startPoint y: 126, endPoint x: 161, endPoint y: 127, distance: 112.6
click at [163, 127] on form "Calle * [PERSON_NAME] Número exterior * 1683 Número interior 103 Código postal …" at bounding box center [468, 63] width 610 height 151
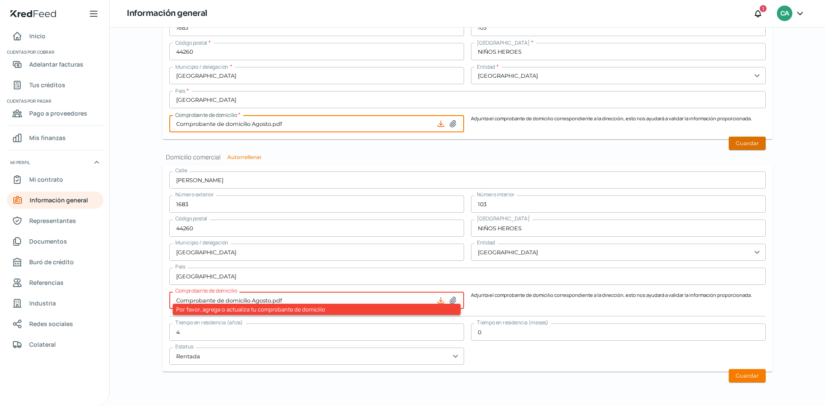
click at [734, 139] on button "Guardar" at bounding box center [747, 143] width 37 height 13
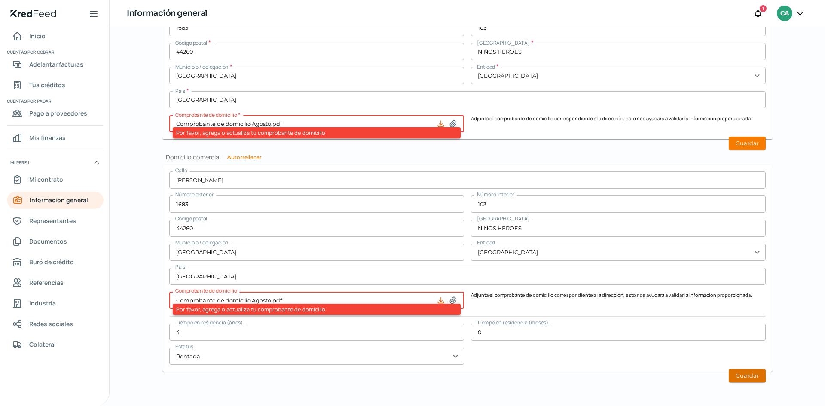
click at [752, 377] on button "Guardar" at bounding box center [747, 375] width 37 height 13
click at [745, 144] on button "Guardar" at bounding box center [747, 143] width 37 height 13
drag, startPoint x: 417, startPoint y: 123, endPoint x: 396, endPoint y: 83, distance: 44.2
click at [396, 83] on input "[GEOGRAPHIC_DATA]" at bounding box center [316, 75] width 295 height 17
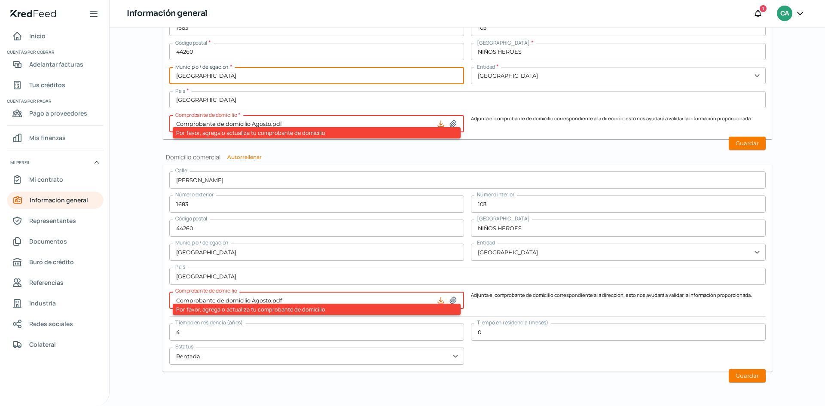
scroll to position [192, 0]
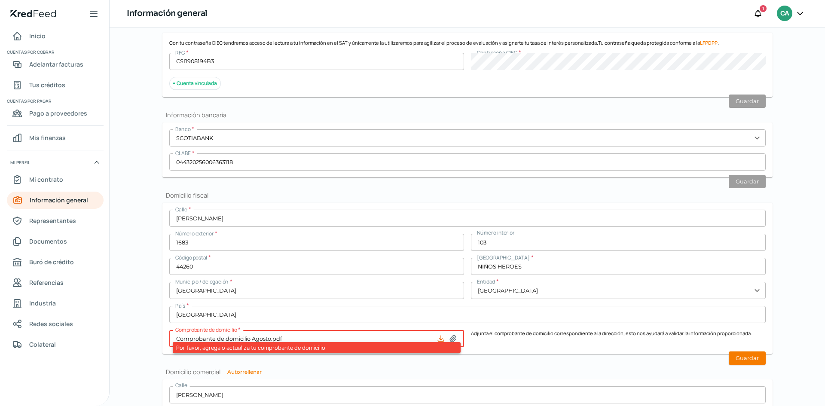
click at [236, 331] on input "Comprobante de domicilio Agosto.pdf" at bounding box center [316, 338] width 295 height 17
click at [403, 339] on input "Comprobante de domicilio Agosto.pdf" at bounding box center [316, 338] width 295 height 17
drag, startPoint x: 320, startPoint y: 337, endPoint x: 128, endPoint y: 332, distance: 192.7
click at [128, 332] on div "[DATE] Información general [PERSON_NAME][EMAIL_ADDRESS][DOMAIN_NAME] Informació…" at bounding box center [468, 217] width 716 height 379
type input "Comprobante de domicilio Agosto.pdf"
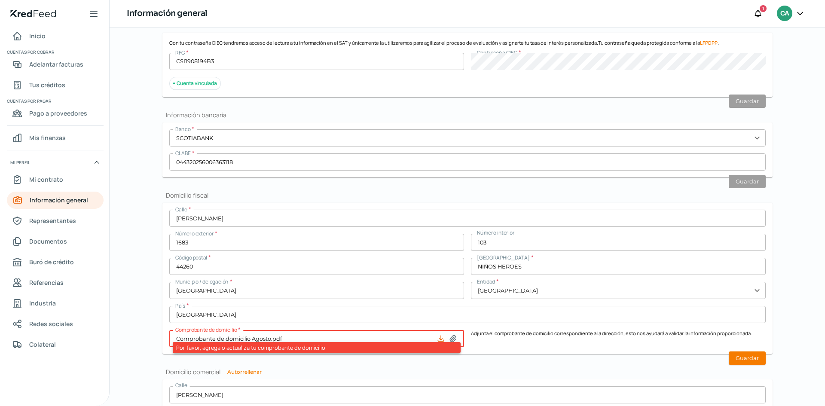
click at [401, 369] on h2 "Domicilio comercial Autorrellenar" at bounding box center [468, 372] width 610 height 8
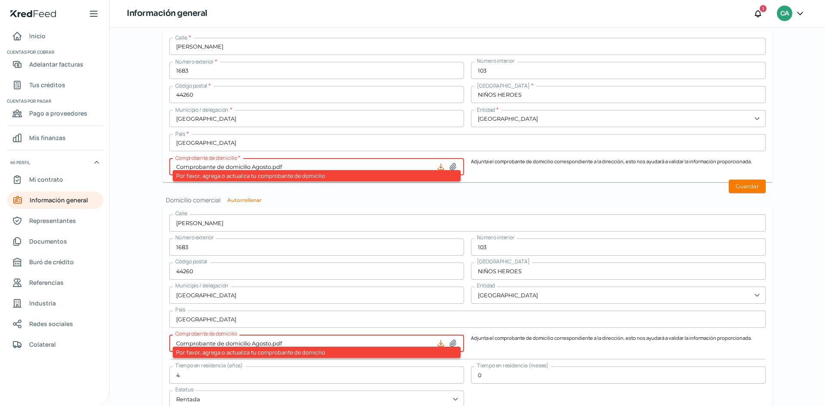
click at [451, 342] on icon at bounding box center [453, 343] width 9 height 9
drag, startPoint x: 43, startPoint y: 242, endPoint x: 96, endPoint y: 242, distance: 52.4
click at [44, 243] on span "Documentos" at bounding box center [48, 241] width 38 height 11
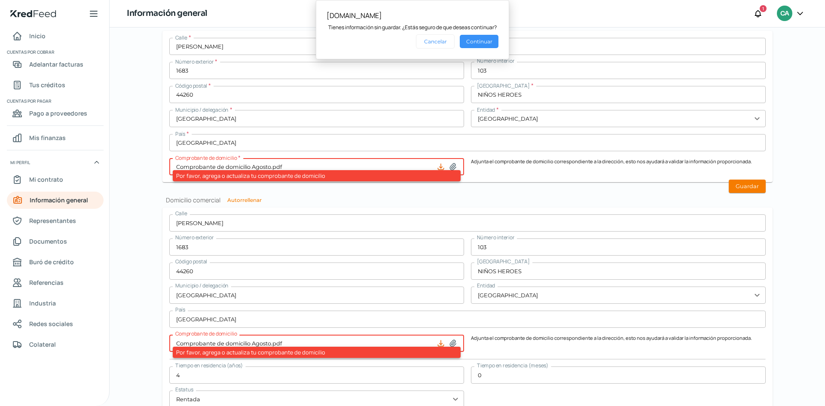
click at [472, 44] on button "Continuar" at bounding box center [479, 41] width 39 height 13
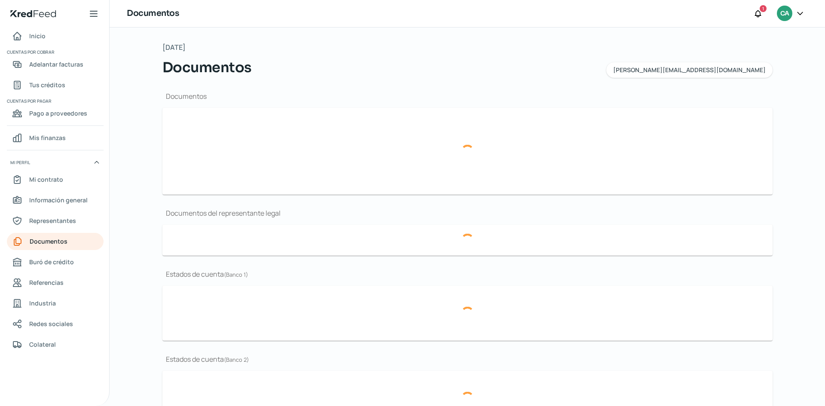
type input "Constancia de Situacion Fiscal - [DATE].pdf"
type input "Acta constitutiva y Registro Publico Cabsig para enviar por correo.pdf"
type input "ESTADO DE CUENTA DEL MES [PERSON_NAME].pdf"
type input "ESTADO DE CUENTA DEL MES.pdf"
type input "ESTADO DE CUENTA [PERSON_NAME].pdf"
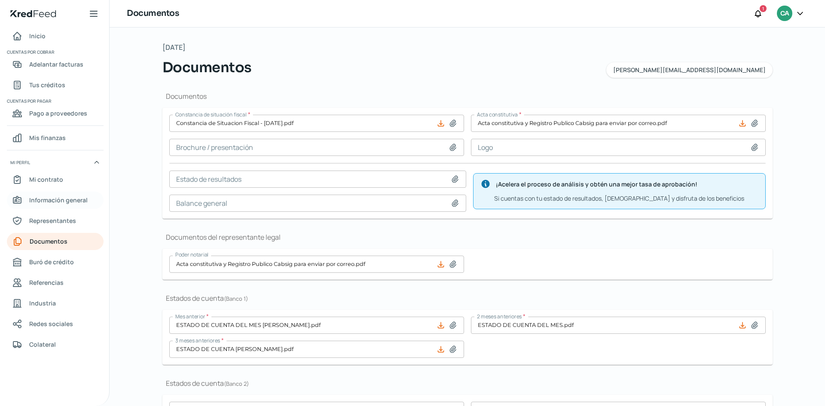
click at [61, 203] on span "Información general" at bounding box center [58, 200] width 58 height 11
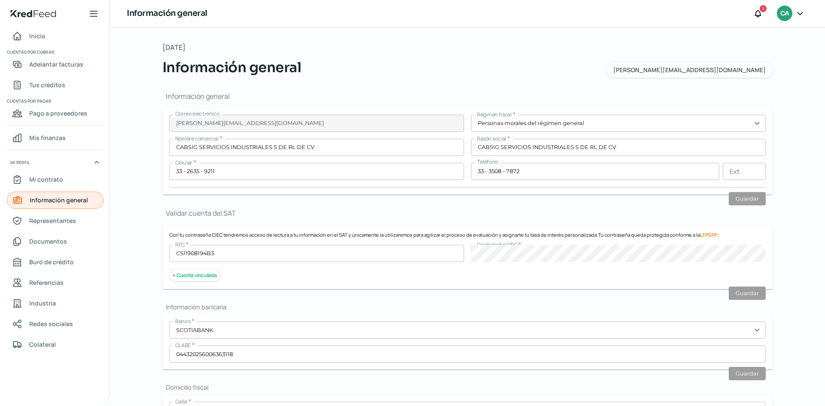
type input "CSI1908194B3"
type input "KABAH"
type input "1592"
type input "101"
type input "45050"
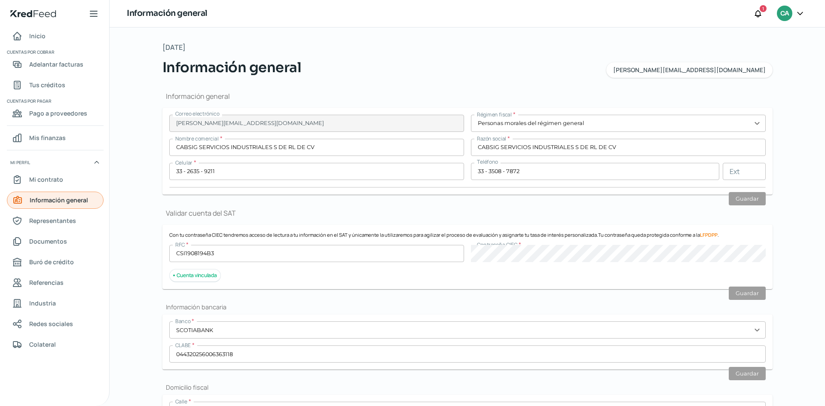
type input "JARDINES DEL SOL"
type input "ZAPOPAN"
type input "[GEOGRAPHIC_DATA]"
type input "Comprobante de domicilio Agosto.pdf"
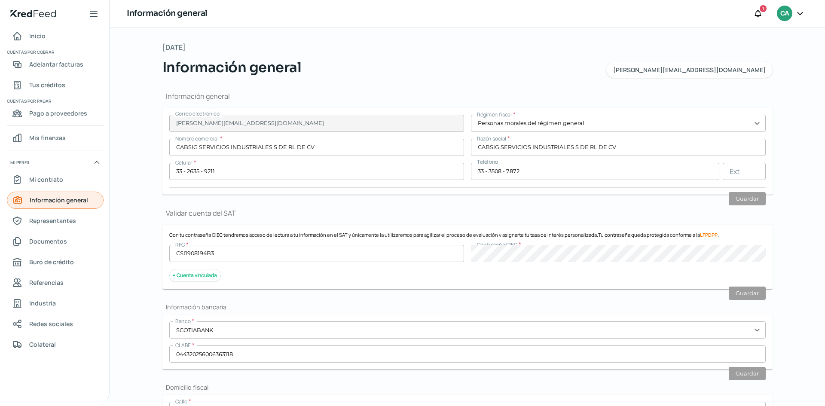
type input "5"
type input "0"
type input "Rentada"
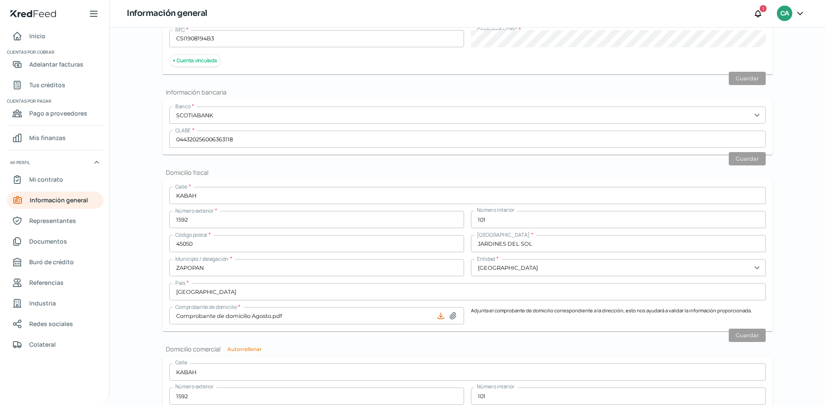
scroll to position [344, 0]
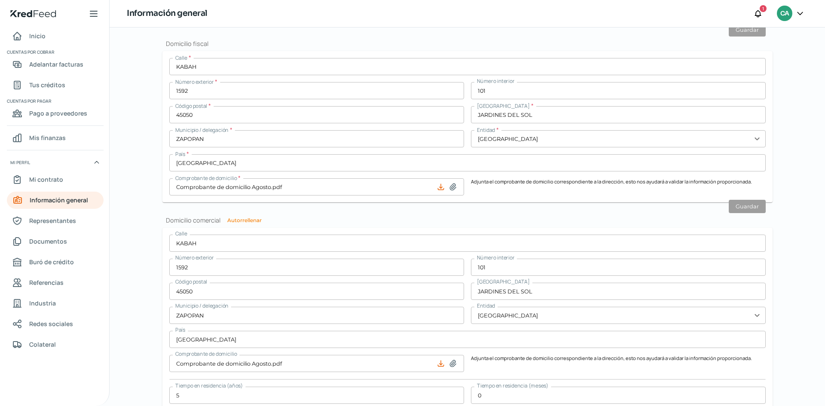
click at [251, 186] on input "Comprobante de domicilio Agosto.pdf" at bounding box center [316, 186] width 295 height 17
click at [438, 186] on icon at bounding box center [441, 187] width 9 height 9
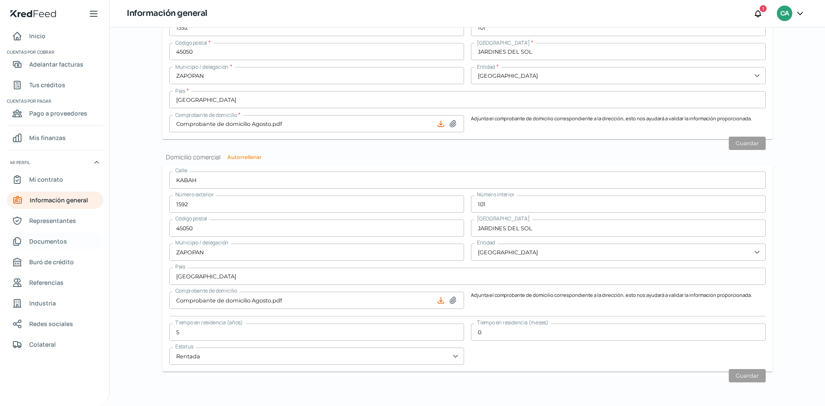
click at [53, 243] on span "Documentos" at bounding box center [48, 241] width 38 height 11
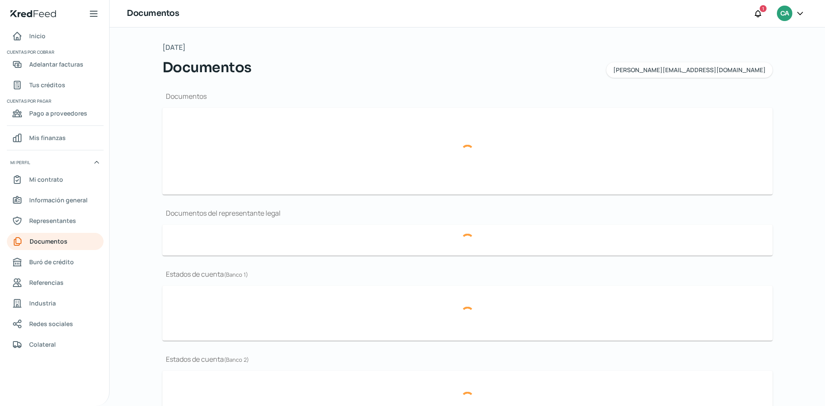
type input "Constancia de Situacion Fiscal - [DATE].pdf"
type input "Acta constitutiva y Registro Publico Cabsig para enviar por correo.pdf"
type input "ESTADO DE CUENTA DEL MES [PERSON_NAME].pdf"
type input "ESTADO DE CUENTA DEL MES.pdf"
type input "ESTADO DE CUENTA [PERSON_NAME].pdf"
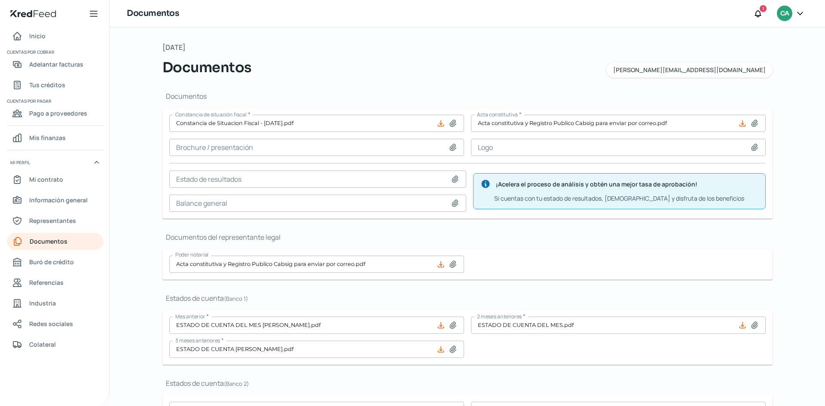
scroll to position [163, 0]
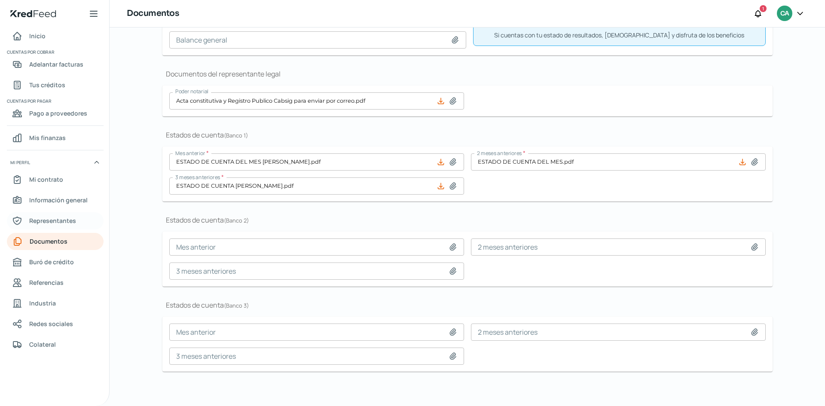
click at [58, 222] on span "Representantes" at bounding box center [52, 220] width 47 height 11
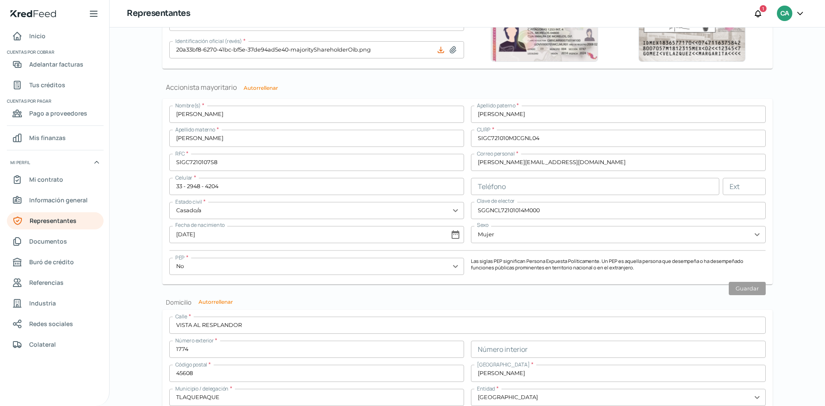
scroll to position [691, 0]
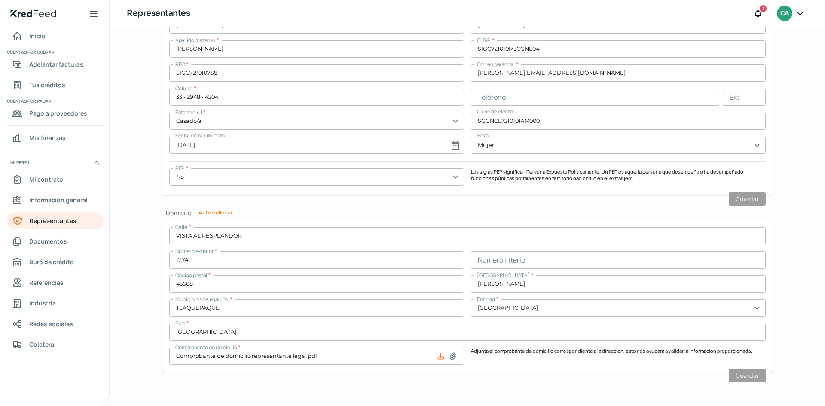
click at [438, 356] on icon at bounding box center [441, 356] width 6 height 6
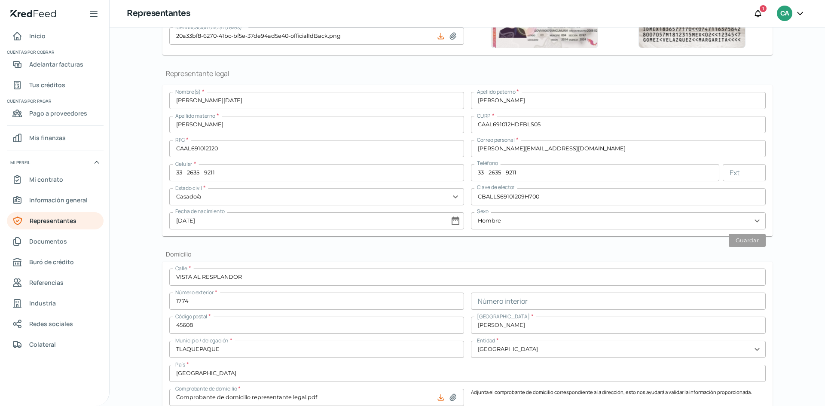
scroll to position [0, 0]
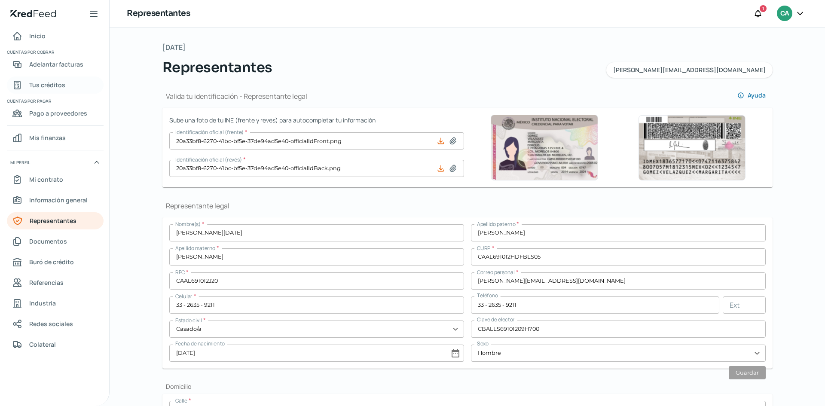
click at [54, 84] on span "Tus créditos" at bounding box center [47, 85] width 36 height 11
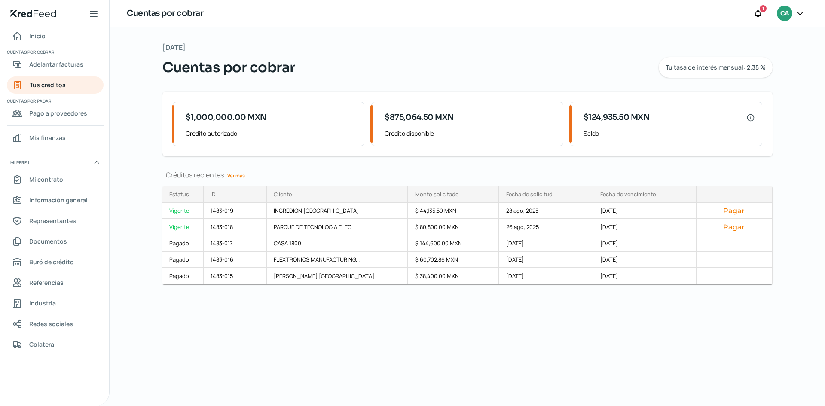
click at [799, 12] on icon at bounding box center [800, 13] width 9 height 9
click at [751, 117] on div "Cerrar sesión" at bounding box center [743, 115] width 115 height 17
